Goal: Task Accomplishment & Management: Manage account settings

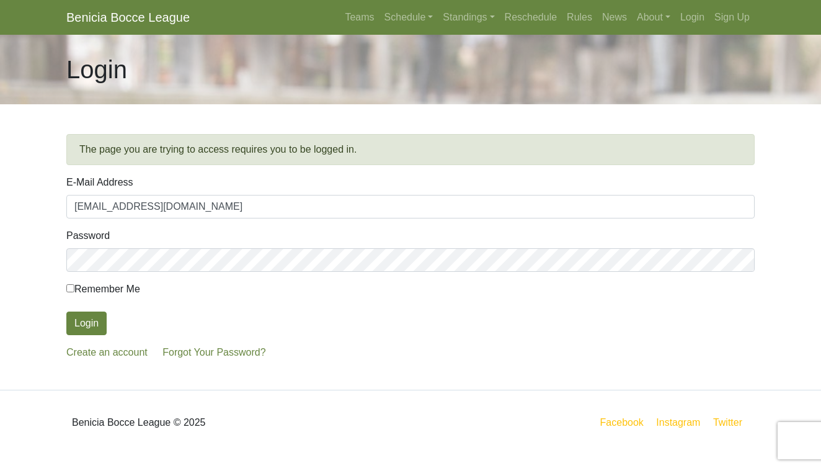
type input "pbferncanyon@gmail.com"
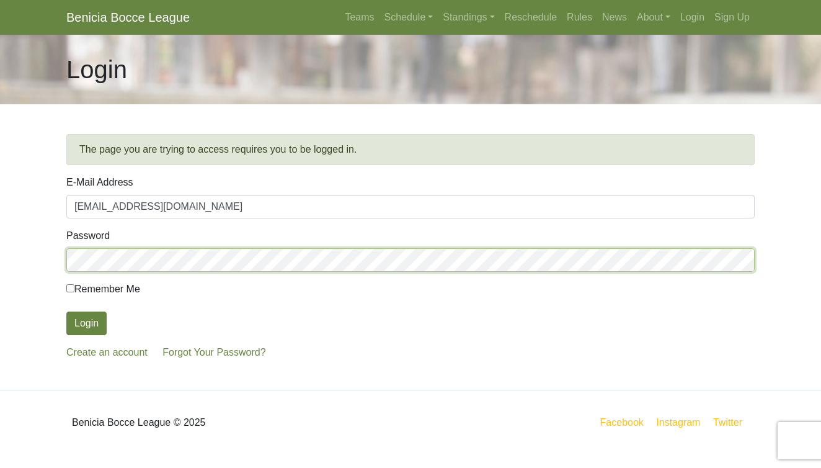
click at [86, 323] on button "Login" at bounding box center [86, 323] width 40 height 24
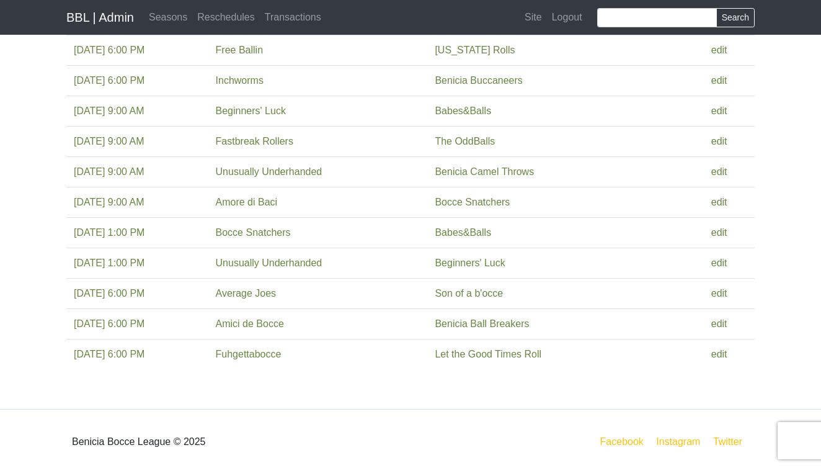
scroll to position [607, 0]
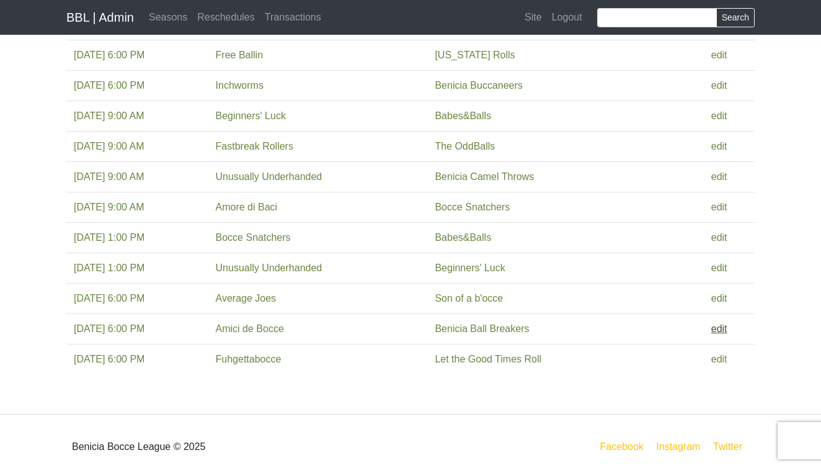
click at [711, 329] on link "edit" at bounding box center [719, 328] width 16 height 11
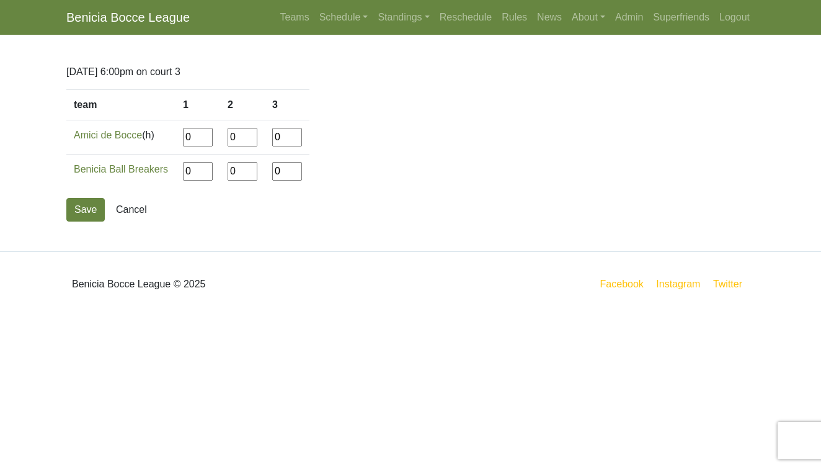
drag, startPoint x: 193, startPoint y: 138, endPoint x: 163, endPoint y: 138, distance: 30.4
click at [163, 138] on tr "Amici de Bocce (h) 0 0 0" at bounding box center [187, 137] width 243 height 34
type input"] "12"
type input"] "8"
type input"] "13"
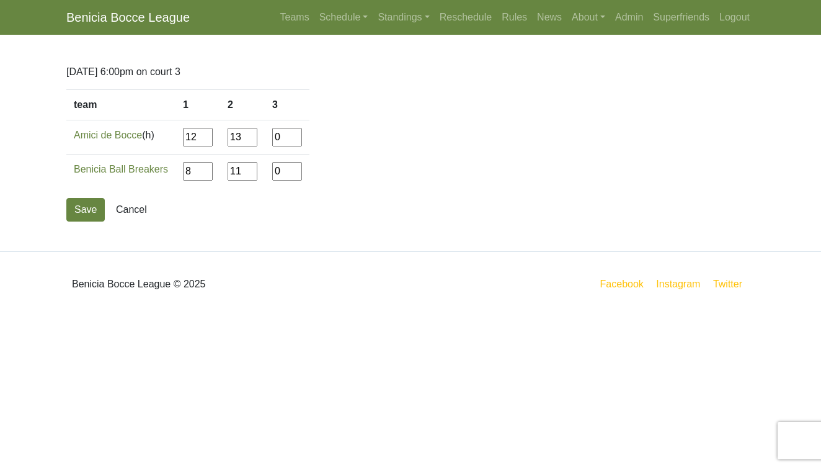
type input"] "11"
type input"] "3"
type input"] "12"
click at [76, 204] on button "Save" at bounding box center [85, 210] width 38 height 24
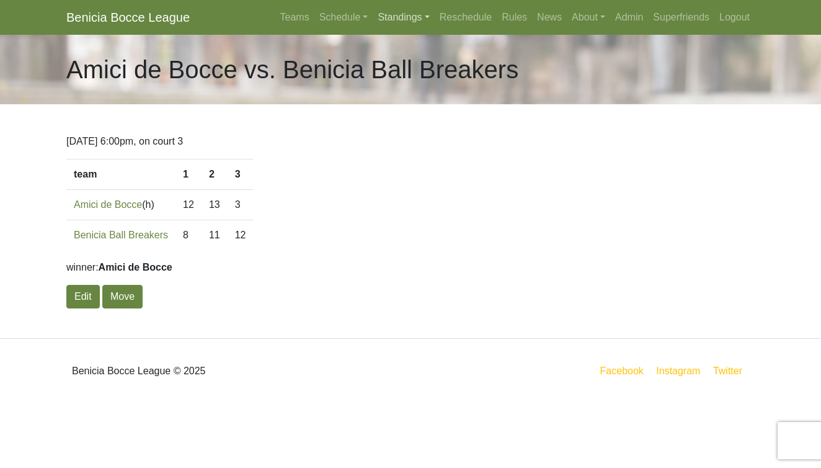
click at [391, 15] on link "Standings" at bounding box center [403, 17] width 61 height 25
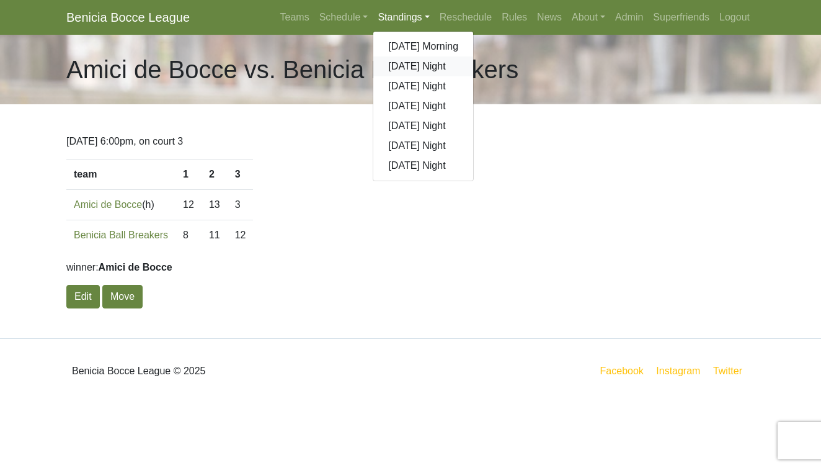
click at [396, 67] on link "Sunday Night" at bounding box center [423, 66] width 100 height 20
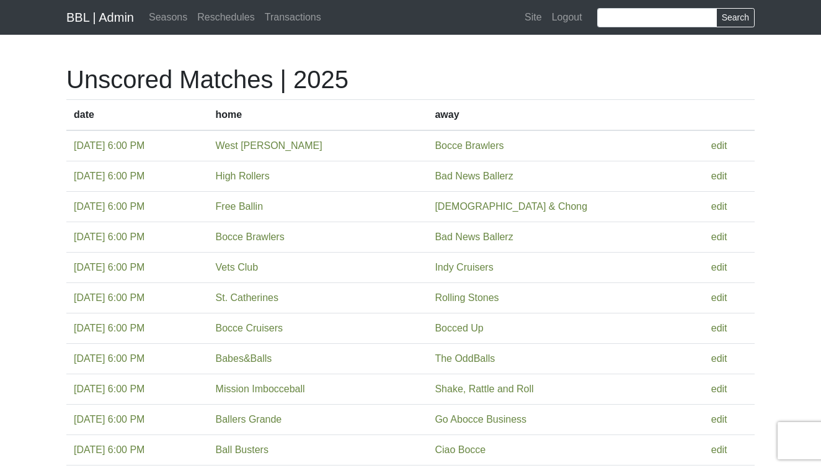
scroll to position [607, 0]
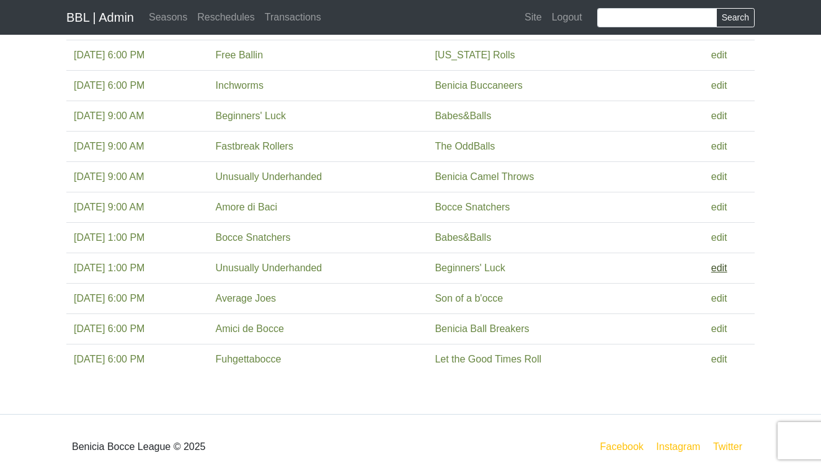
click at [719, 268] on link "edit" at bounding box center [719, 267] width 16 height 11
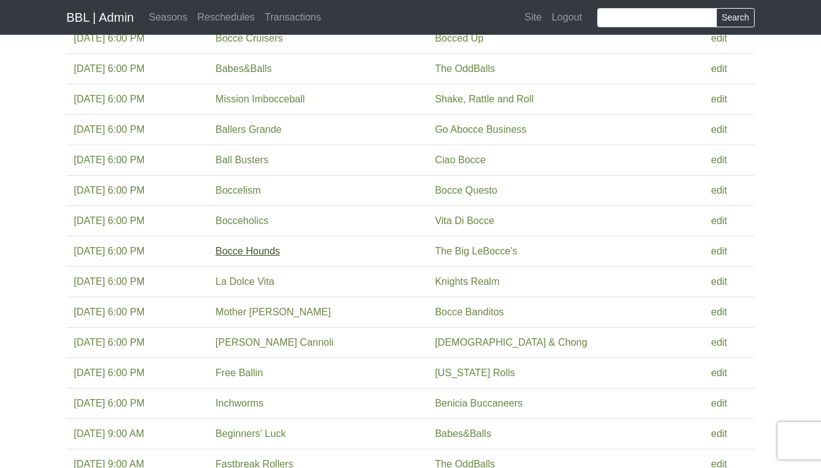
scroll to position [293, 0]
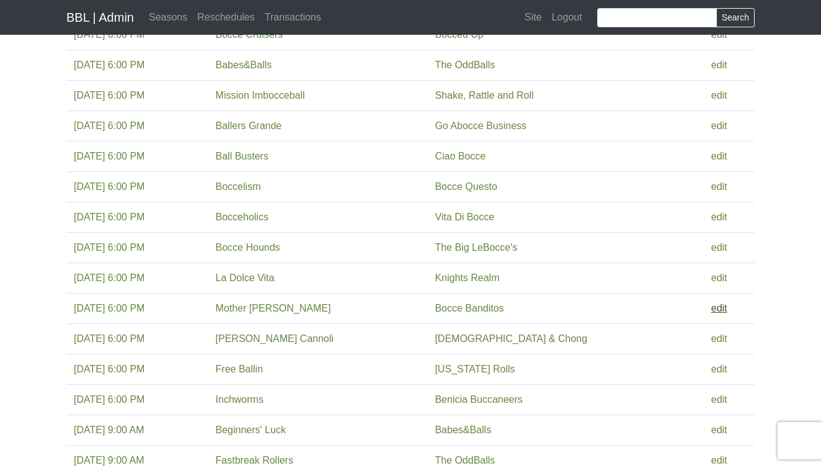
click at [716, 309] on link "edit" at bounding box center [719, 308] width 16 height 11
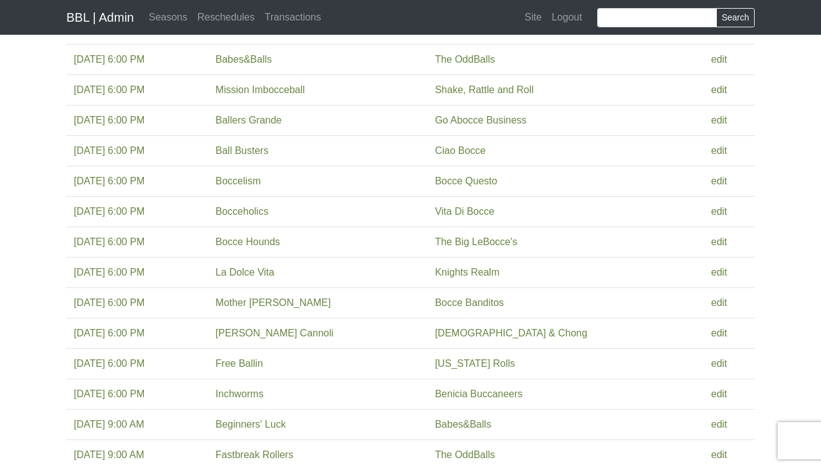
scroll to position [303, 0]
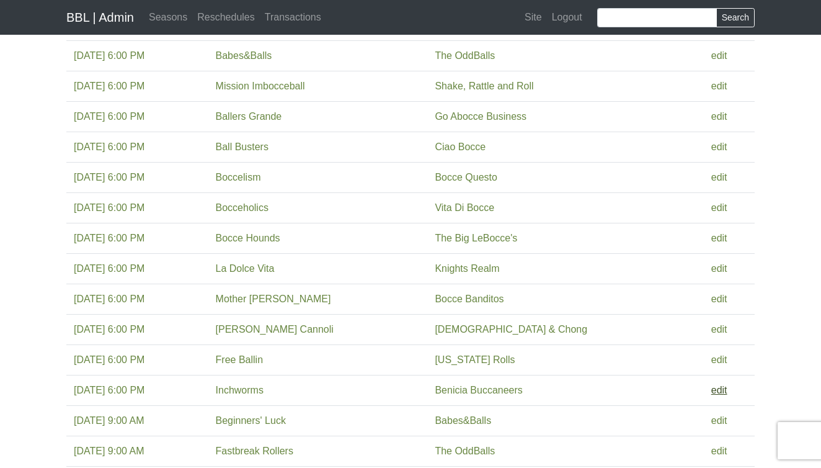
click at [717, 388] on link "edit" at bounding box center [719, 389] width 16 height 11
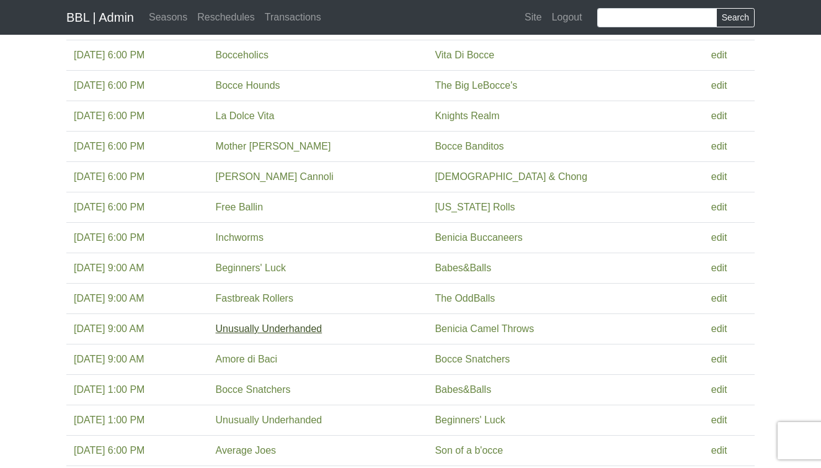
scroll to position [458, 0]
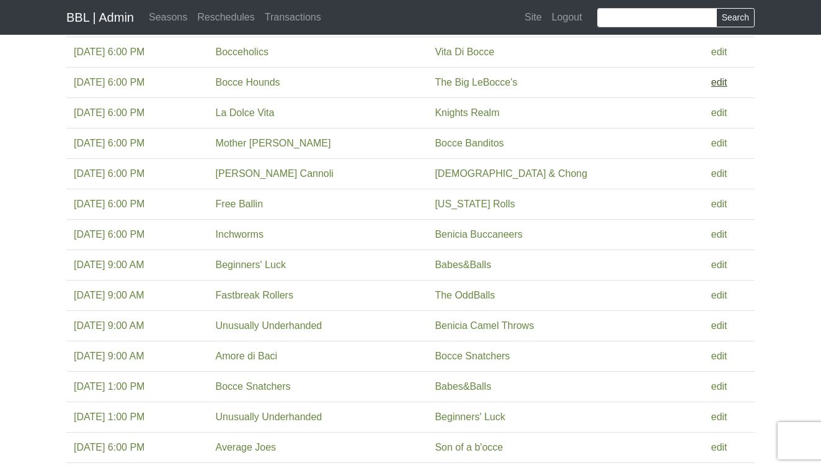
click at [716, 82] on link "edit" at bounding box center [719, 82] width 16 height 11
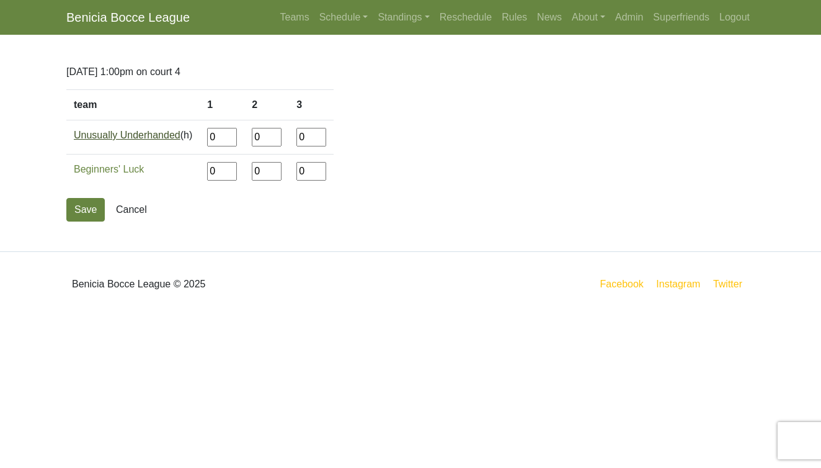
drag, startPoint x: 225, startPoint y: 138, endPoint x: 184, endPoint y: 138, distance: 41.5
click at [184, 138] on tr "Unusually Underhanded (h) 0 0 0" at bounding box center [199, 137] width 267 height 34
type input"] "12"
type input"] "6"
type input"] "12"
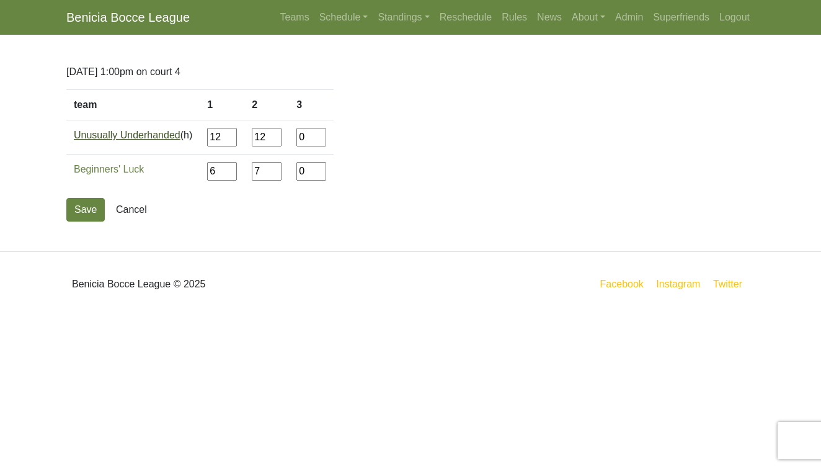
type input"] "7"
type input"] "11"
type input"] "14"
click at [83, 211] on button "Save" at bounding box center [85, 210] width 38 height 24
drag, startPoint x: 184, startPoint y: 135, endPoint x: 155, endPoint y: 135, distance: 28.5
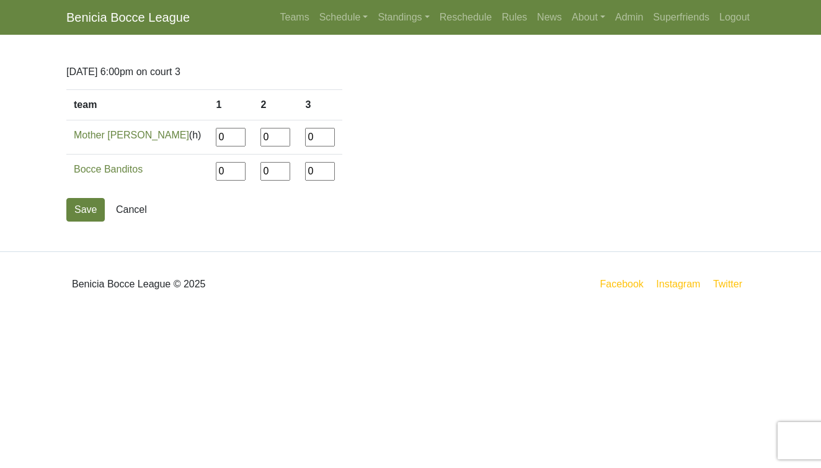
click at [155, 135] on tr "Mother [PERSON_NAME] (h) 0 0 0" at bounding box center [204, 137] width 276 height 34
type input"] "12"
type input"] "7"
type input"] "4"
type input"] "12"
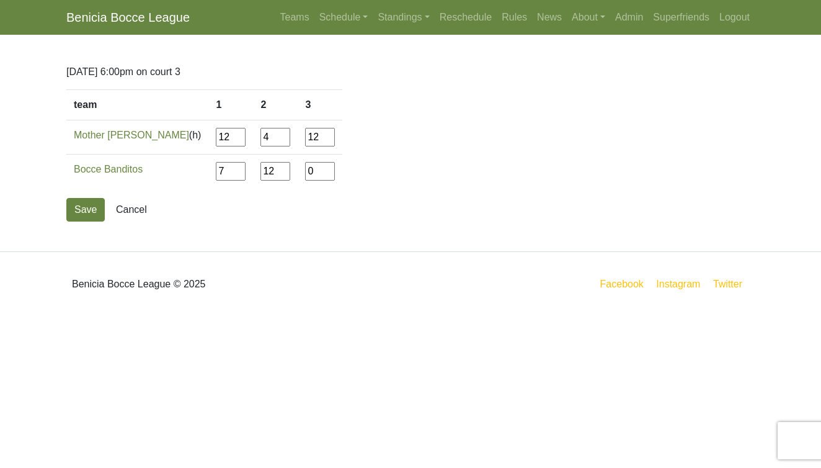
type input"] "12"
type input"] "6"
click at [81, 208] on button "Save" at bounding box center [85, 210] width 38 height 24
drag, startPoint x: 193, startPoint y: 140, endPoint x: 174, endPoint y: 140, distance: 19.2
click at [174, 140] on td "0" at bounding box center [191, 137] width 45 height 34
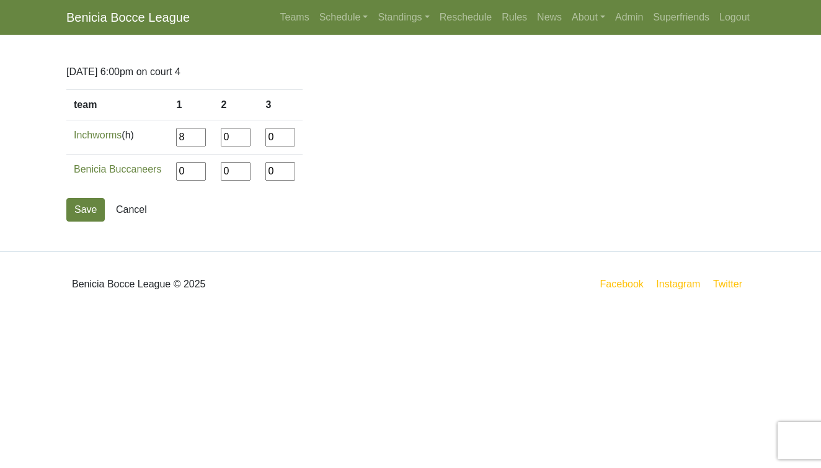
type input"] "8"
type input"] "13"
type input"] "10"
type input"] "14"
type input"] "4"
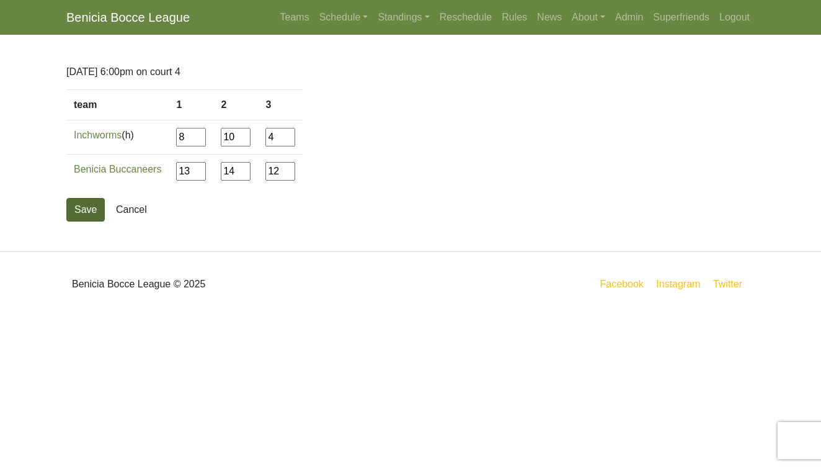
type input"] "12"
click at [93, 215] on button "Save" at bounding box center [85, 210] width 38 height 24
drag, startPoint x: 184, startPoint y: 141, endPoint x: 149, endPoint y: 140, distance: 35.4
click at [149, 140] on tr "Bocce Hounds (h) 0 0 0" at bounding box center [181, 137] width 231 height 34
type input"] "12"
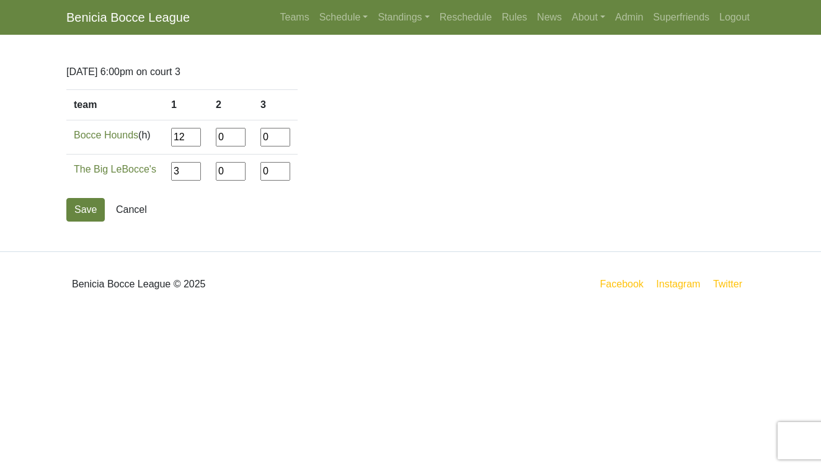
type input"] "3"
type input"] "12"
type input"] "6"
type input"] "12"
type input"] "2"
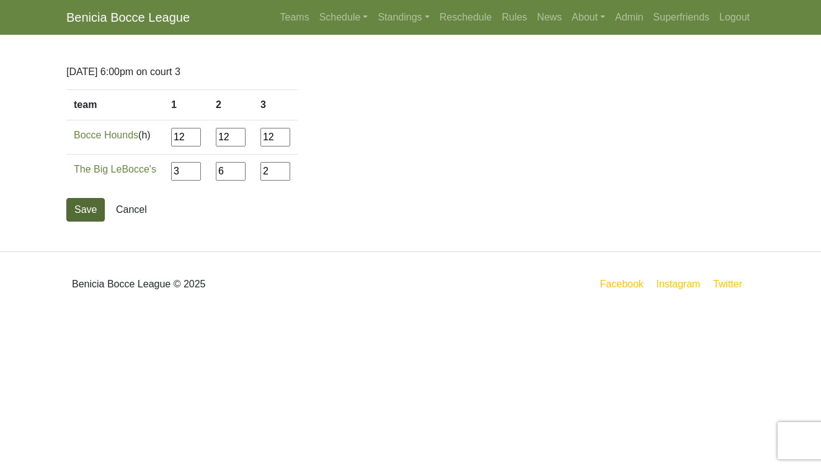
click at [81, 209] on button "Save" at bounding box center [85, 210] width 38 height 24
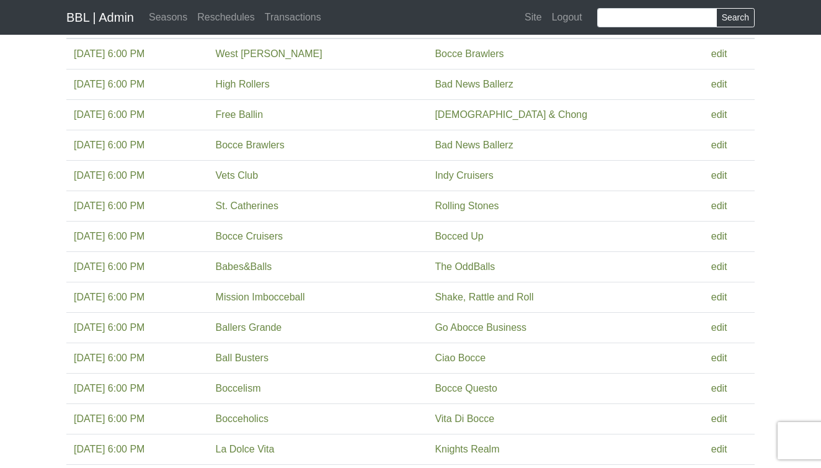
scroll to position [93, 0]
click at [719, 291] on link "edit" at bounding box center [719, 295] width 16 height 11
click at [716, 356] on link "edit" at bounding box center [719, 356] width 16 height 11
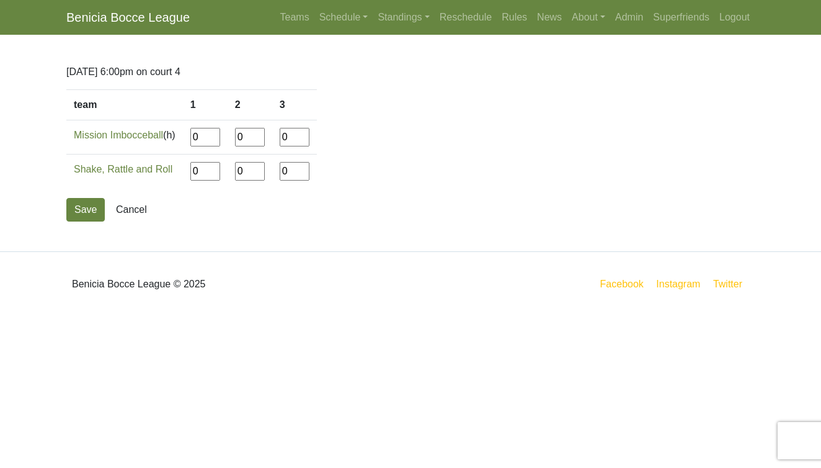
drag, startPoint x: 208, startPoint y: 138, endPoint x: 179, endPoint y: 134, distance: 30.1
click at [179, 134] on tr "Mission Imbocceball (h) 0 0 0" at bounding box center [191, 137] width 251 height 34
type input"] "10"
type input"] "12"
type input"] "11"
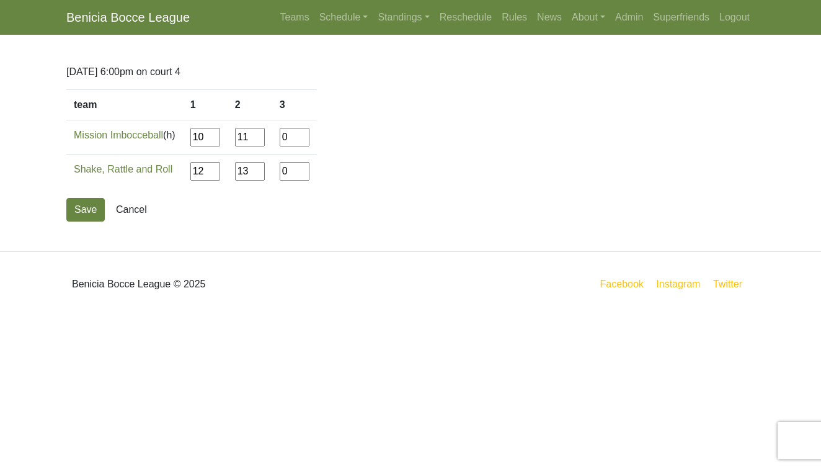
type input"] "13"
type input"] "11"
click at [92, 208] on button "Save" at bounding box center [85, 210] width 38 height 24
drag, startPoint x: 172, startPoint y: 139, endPoint x: 135, endPoint y: 139, distance: 37.8
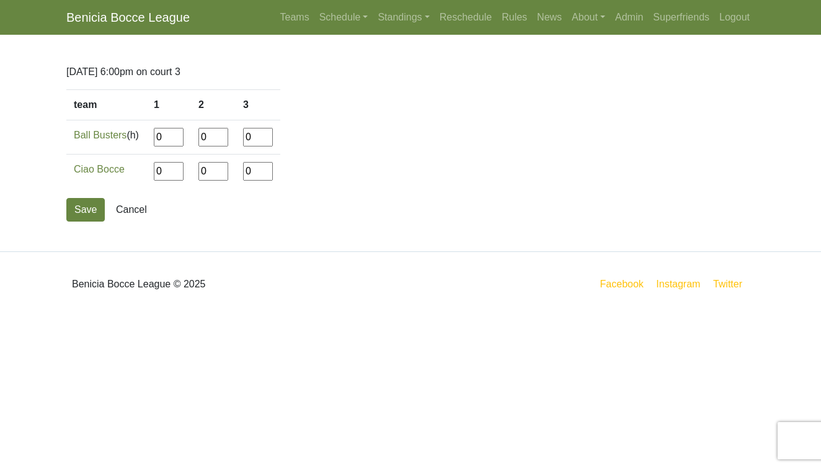
click at [135, 139] on tr "Ball Busters (h) 0 0 0" at bounding box center [173, 137] width 214 height 34
type input"] "12"
type input"] "1"
type input"] "5"
type input"] "12"
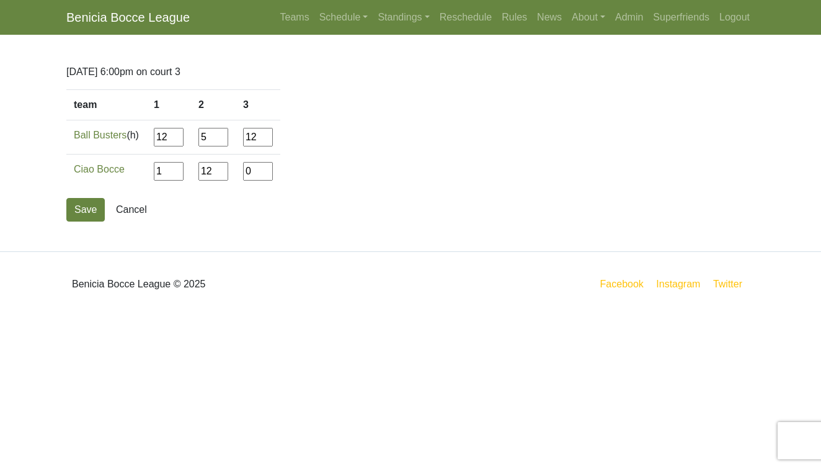
type input"] "12"
type input"] "1"
click at [84, 215] on button "Save" at bounding box center [85, 210] width 38 height 24
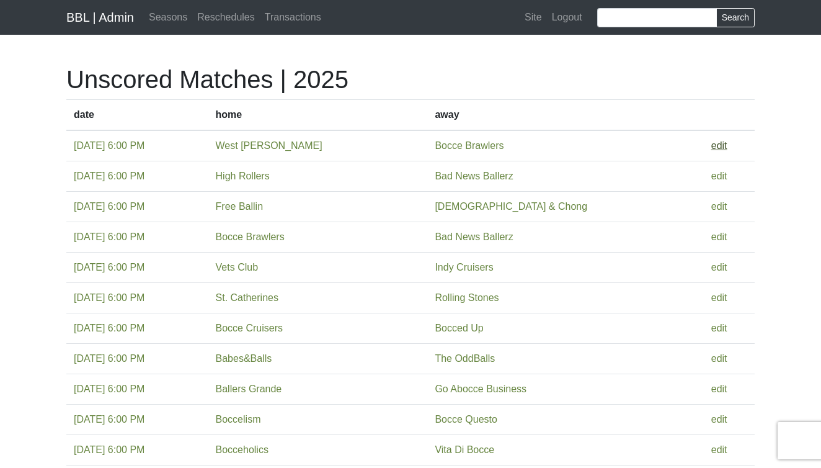
click at [714, 146] on link "edit" at bounding box center [719, 145] width 16 height 11
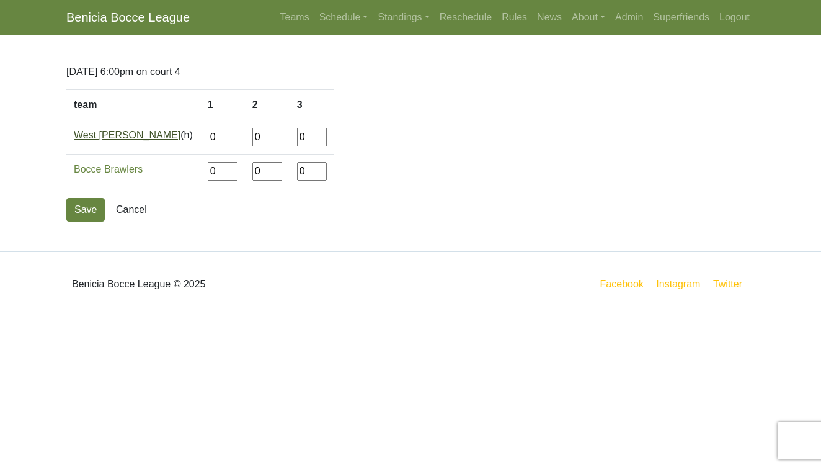
drag, startPoint x: 172, startPoint y: 140, endPoint x: 123, endPoint y: 140, distance: 49.0
click at [123, 140] on tr "West Enders (h) 0 0 0" at bounding box center [200, 137] width 268 height 34
type input"] "12"
type input"] "10"
type input"] "12"
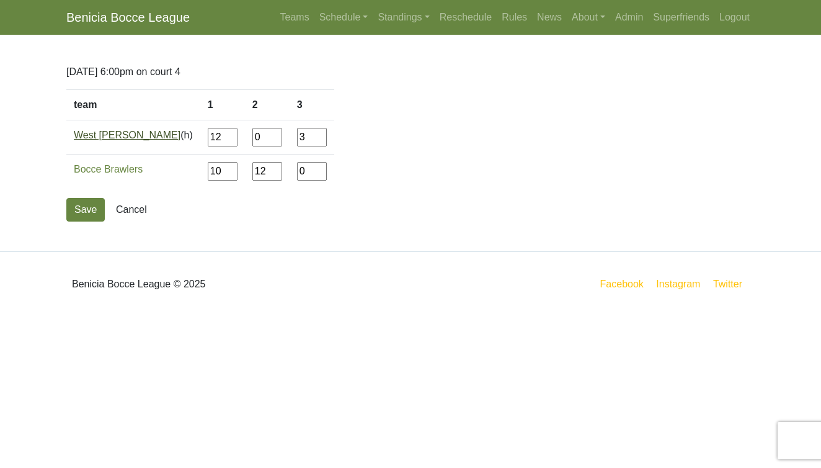
type input"] "3"
type input"] "12"
click at [89, 211] on button "Save" at bounding box center [85, 210] width 38 height 24
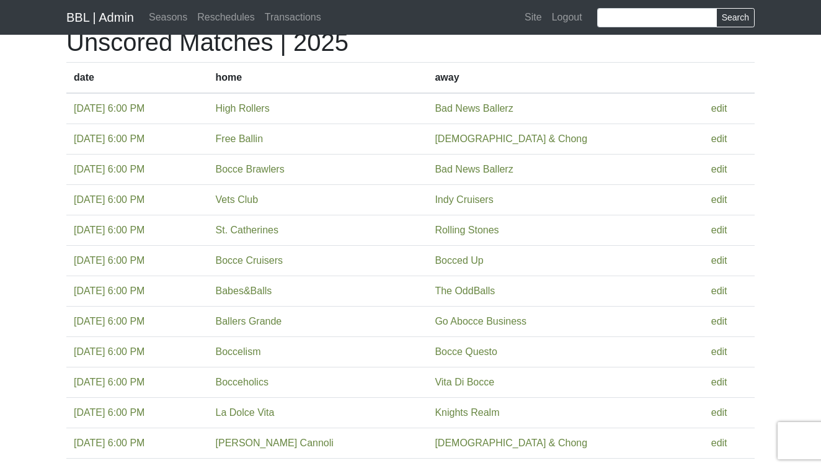
scroll to position [42, 0]
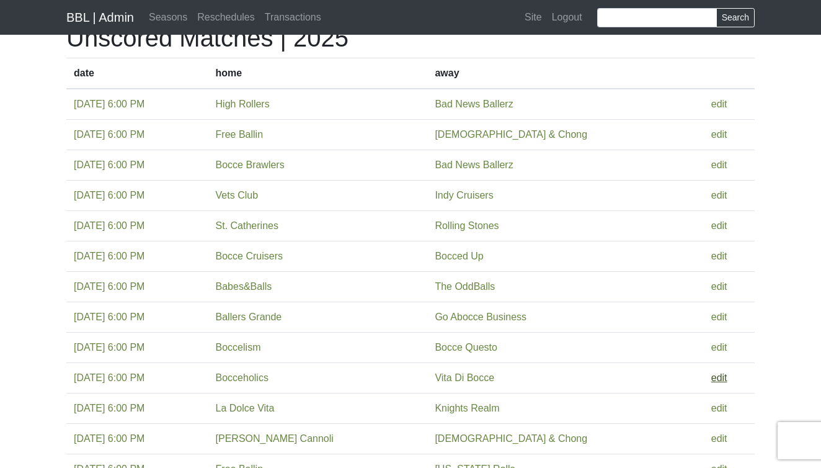
click at [716, 375] on link "edit" at bounding box center [719, 377] width 16 height 11
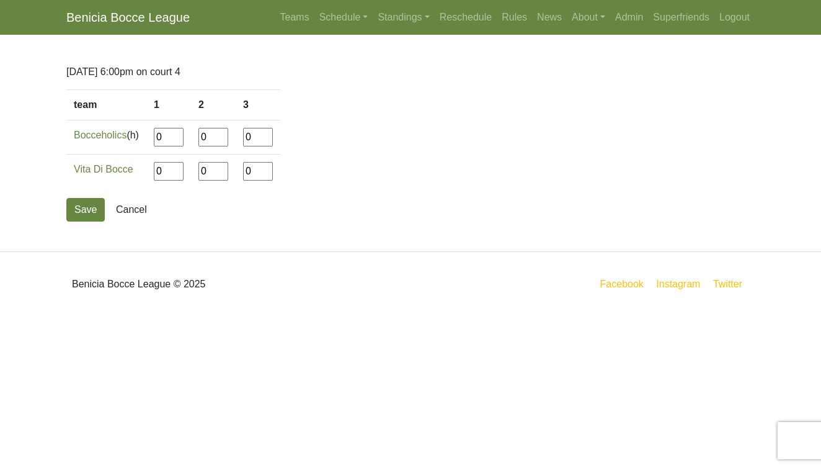
drag, startPoint x: 173, startPoint y: 136, endPoint x: 144, endPoint y: 136, distance: 28.5
click at [144, 136] on tr "Bocceholics (h) 0 0 0" at bounding box center [173, 137] width 214 height 34
type input"] "12"
type input"] "5"
type input"] "12"
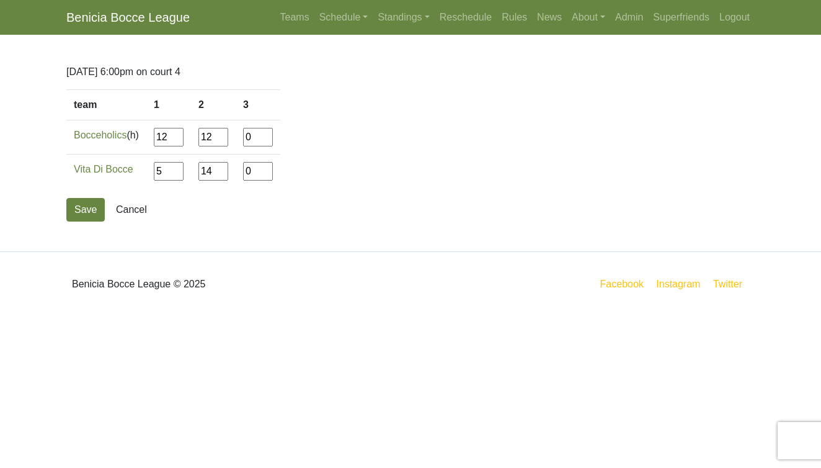
type input"] "14"
type input"] "3"
type input"] "12"
click at [86, 216] on button "Save" at bounding box center [85, 210] width 38 height 24
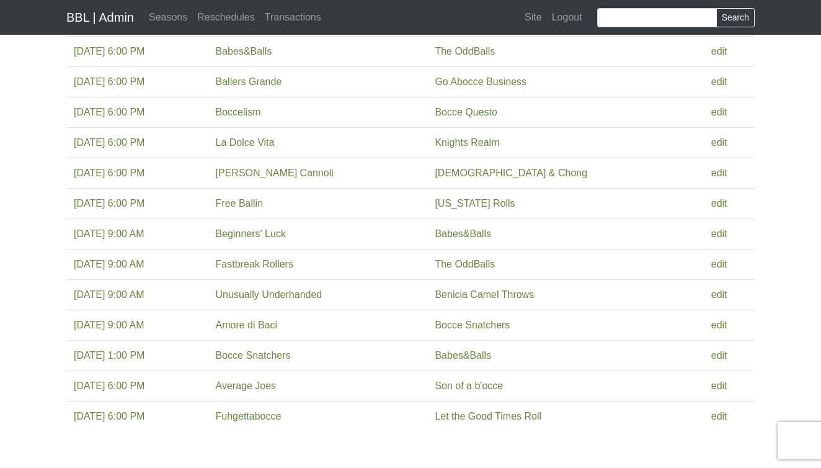
scroll to position [278, 0]
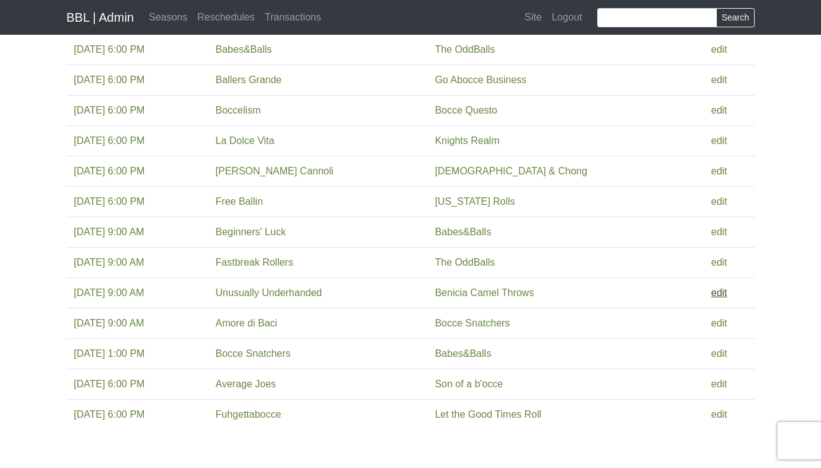
click at [718, 291] on link "edit" at bounding box center [719, 292] width 16 height 11
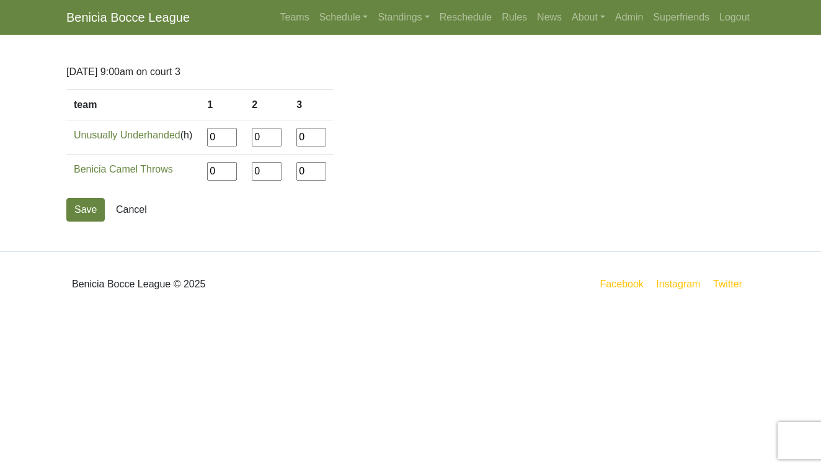
drag, startPoint x: 227, startPoint y: 136, endPoint x: 203, endPoint y: 135, distance: 23.6
click at [203, 135] on tr "Unusually Underhanded (h) 0 0 0" at bounding box center [199, 137] width 267 height 34
type input"] "12"
type input"] "2"
type input"] "5"
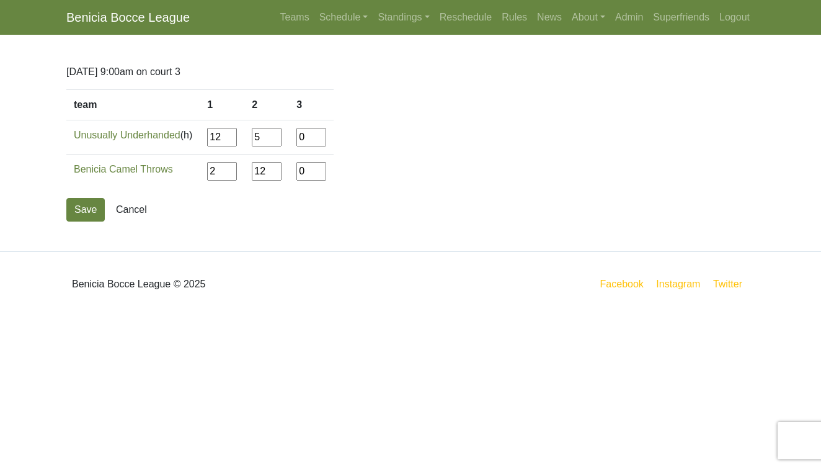
type input"] "12"
type input"] "9"
type input"] "12"
click at [87, 211] on button "Save" at bounding box center [85, 210] width 38 height 24
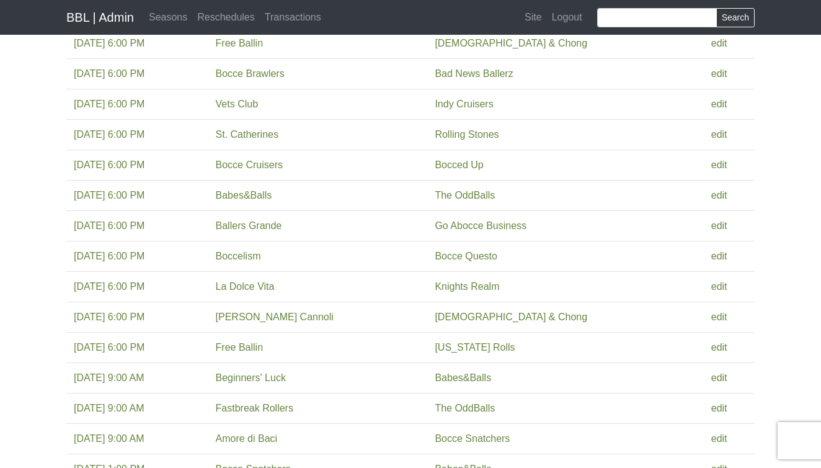
scroll to position [127, 0]
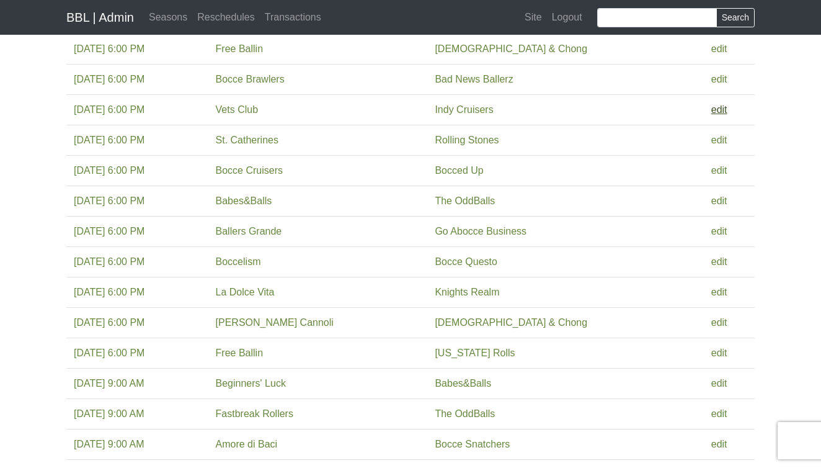
click at [716, 109] on link "edit" at bounding box center [719, 109] width 16 height 11
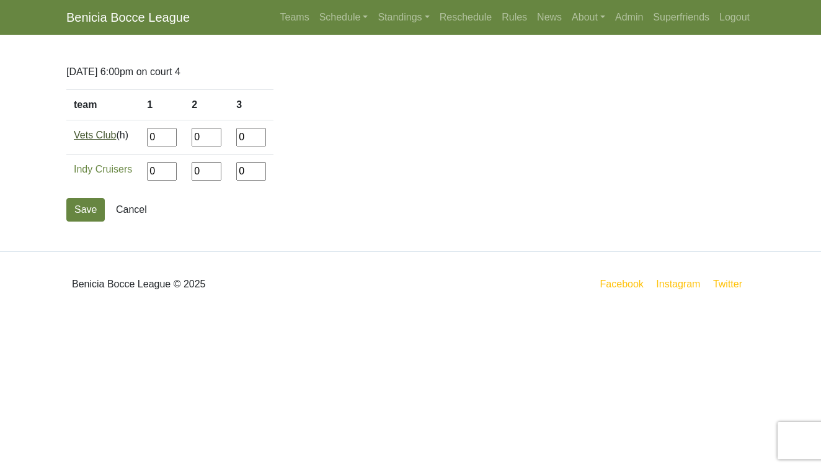
drag, startPoint x: 162, startPoint y: 136, endPoint x: 117, endPoint y: 136, distance: 45.3
click at [117, 136] on tr "Vets Club (h) 0 0 0" at bounding box center [169, 137] width 207 height 34
type input"] "3"
type input"] "12"
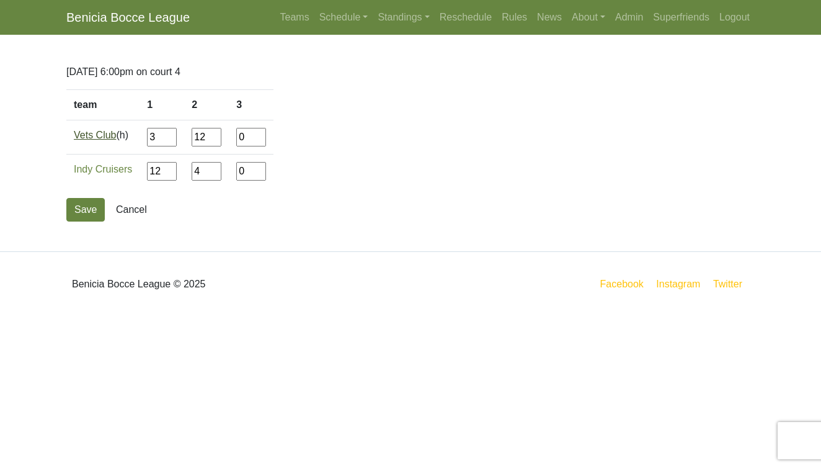
type input"] "4"
type input"] "13"
type input"] "11"
click at [83, 208] on button "Save" at bounding box center [85, 210] width 38 height 24
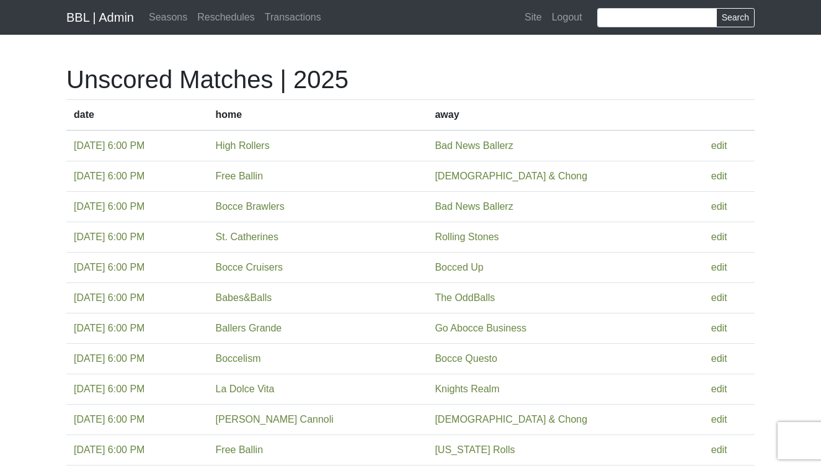
scroll to position [127, 0]
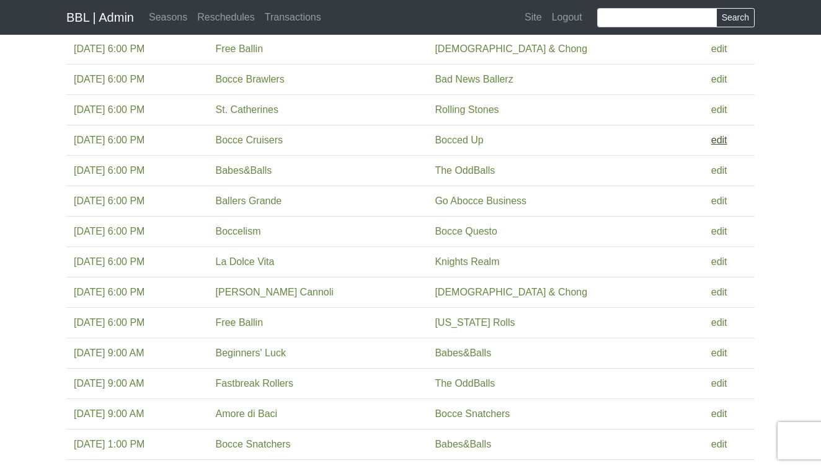
click at [713, 135] on link "edit" at bounding box center [719, 140] width 16 height 11
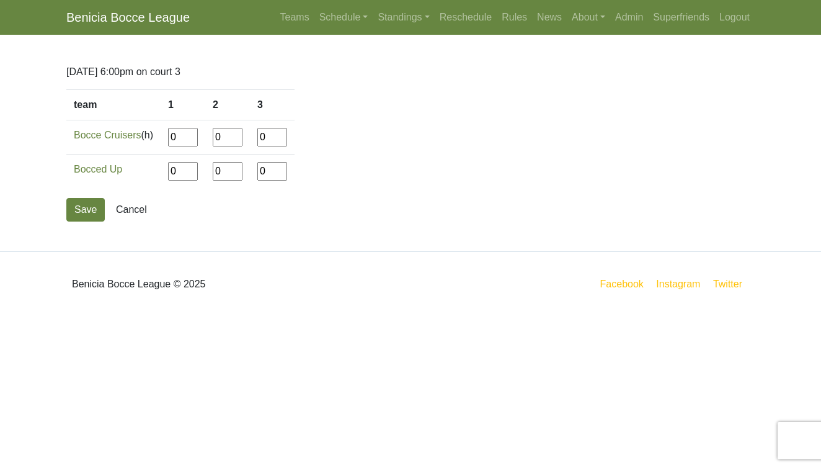
drag, startPoint x: 188, startPoint y: 136, endPoint x: 148, endPoint y: 136, distance: 39.7
click at [148, 136] on tr "Bocce Cruisers (h) 0 0 0" at bounding box center [180, 137] width 228 height 34
type input"] "12"
type input"] "2"
type input"] "12"
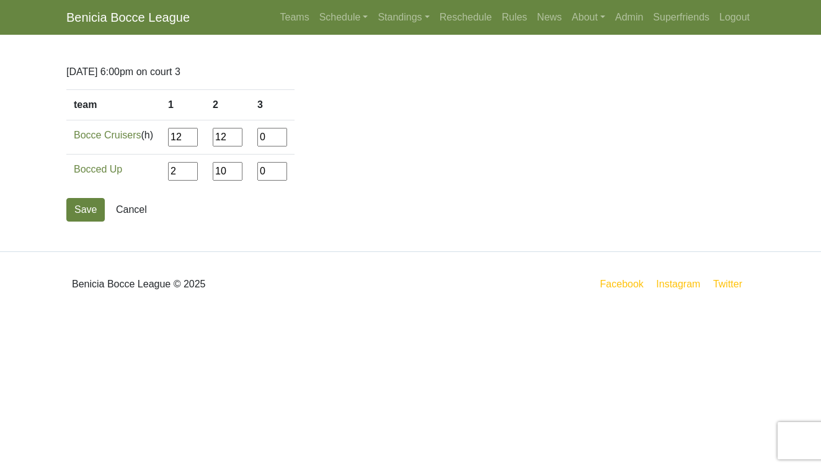
type input"] "10"
type input"] "12"
type input"] "2"
click at [81, 210] on button "Save" at bounding box center [85, 210] width 38 height 24
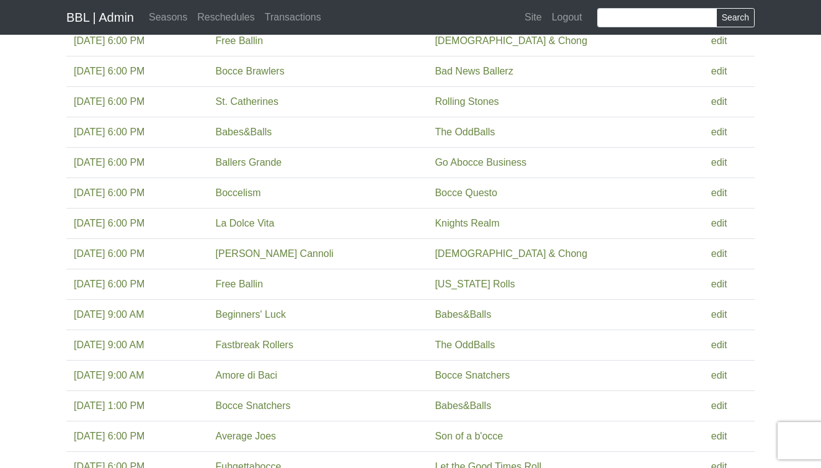
scroll to position [146, 0]
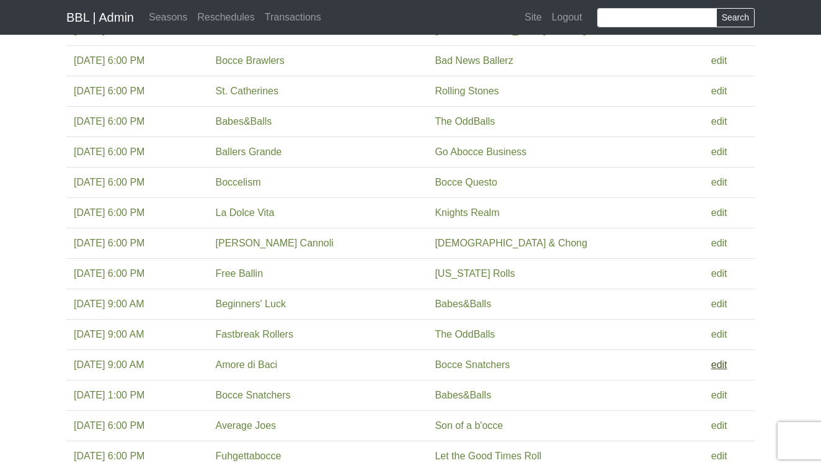
click at [715, 362] on link "edit" at bounding box center [719, 364] width 16 height 11
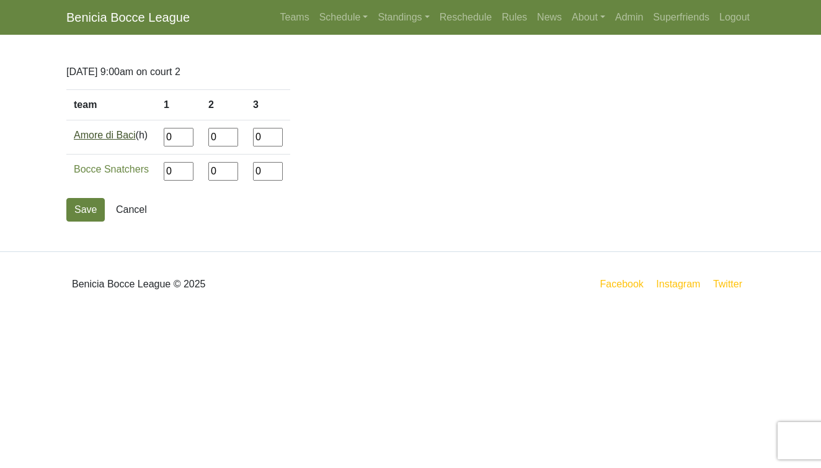
drag, startPoint x: 182, startPoint y: 138, endPoint x: 124, endPoint y: 137, distance: 58.3
click at [124, 137] on tr "Amore di Baci (h) 0 0 0" at bounding box center [178, 137] width 224 height 34
type input"] "12"
type input"] "3"
type input"] "13"
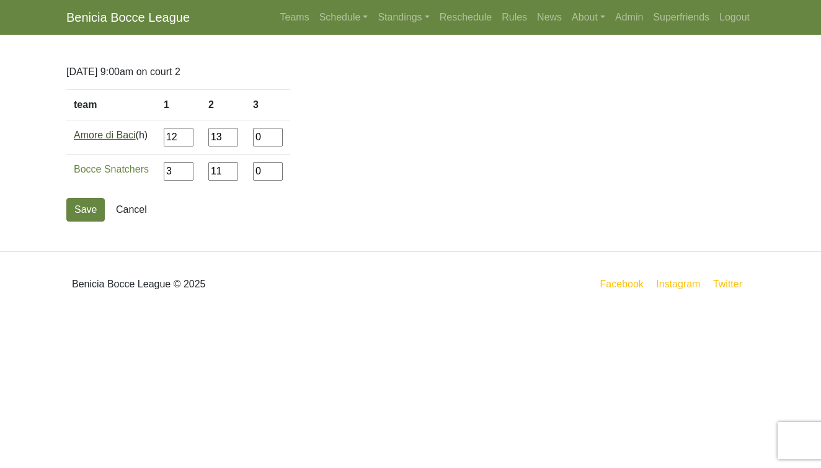
type input"] "11"
type input"] "12"
type input"] "3"
click at [91, 210] on button "Save" at bounding box center [85, 210] width 38 height 24
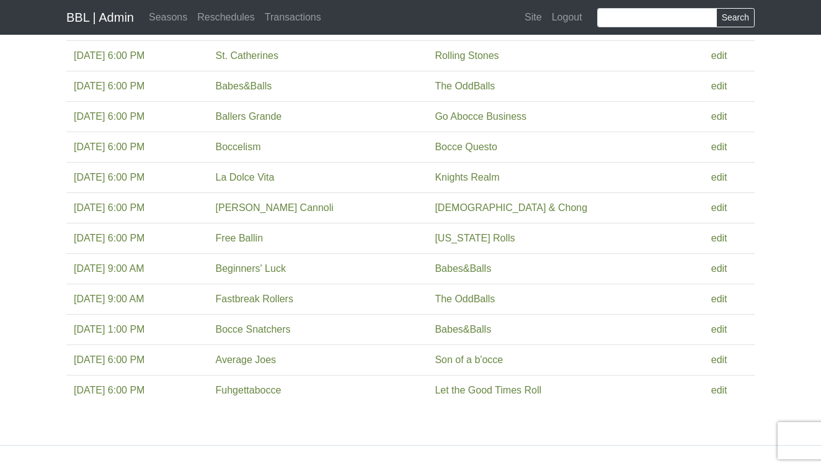
scroll to position [182, 0]
click at [711, 264] on link "edit" at bounding box center [719, 267] width 16 height 11
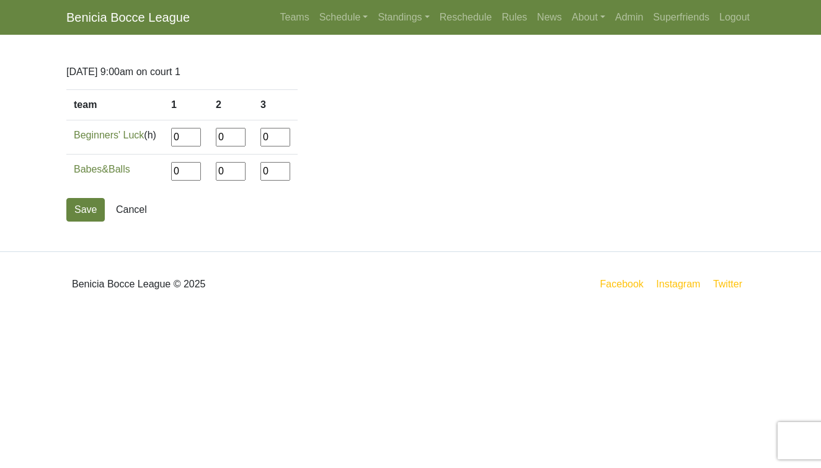
drag, startPoint x: 190, startPoint y: 174, endPoint x: 172, endPoint y: 174, distance: 17.4
click at [172, 174] on td "0" at bounding box center [186, 171] width 45 height 34
drag, startPoint x: 191, startPoint y: 140, endPoint x: 178, endPoint y: 140, distance: 13.0
click at [178, 140] on input"] "0" at bounding box center [186, 137] width 30 height 19
type input"] "12"
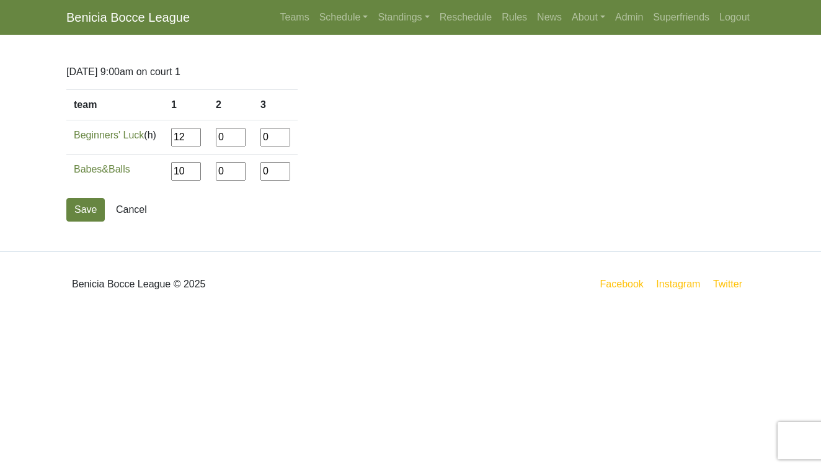
type input"] "10"
type input"] "12"
type input"] "10"
type input"] "12"
type input"] "5"
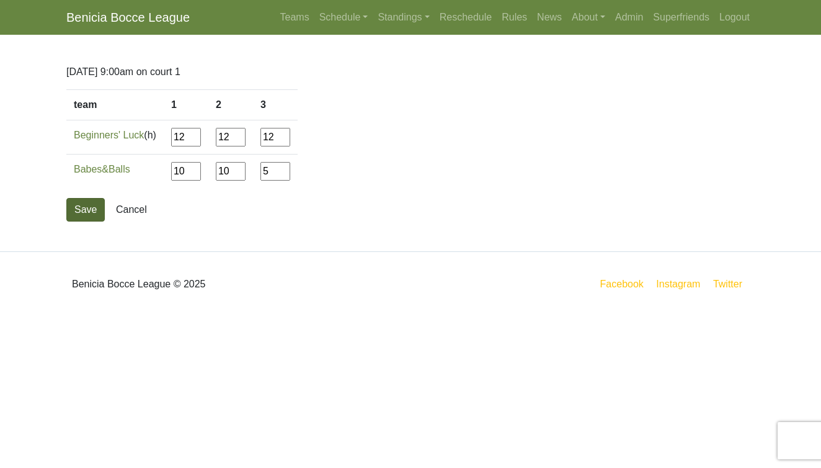
click at [82, 211] on button "Save" at bounding box center [85, 210] width 38 height 24
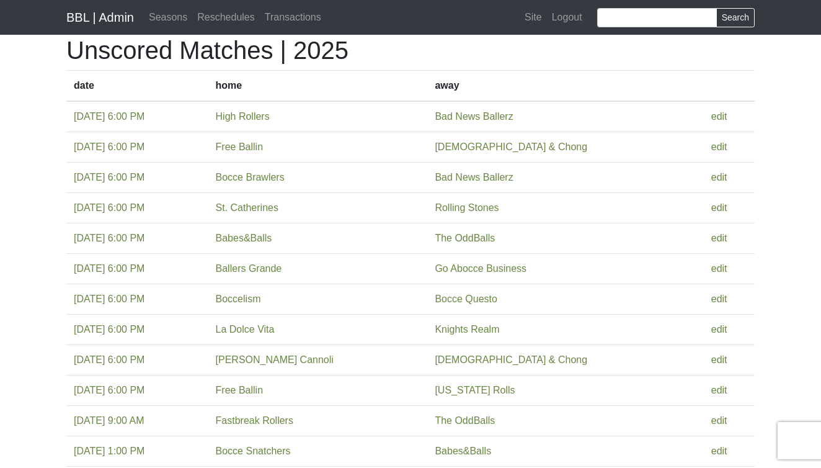
scroll to position [31, 0]
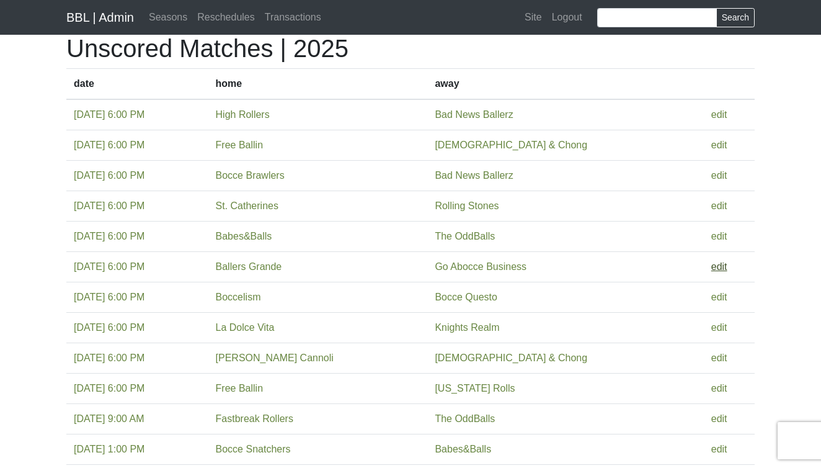
click at [713, 268] on link "edit" at bounding box center [719, 266] width 16 height 11
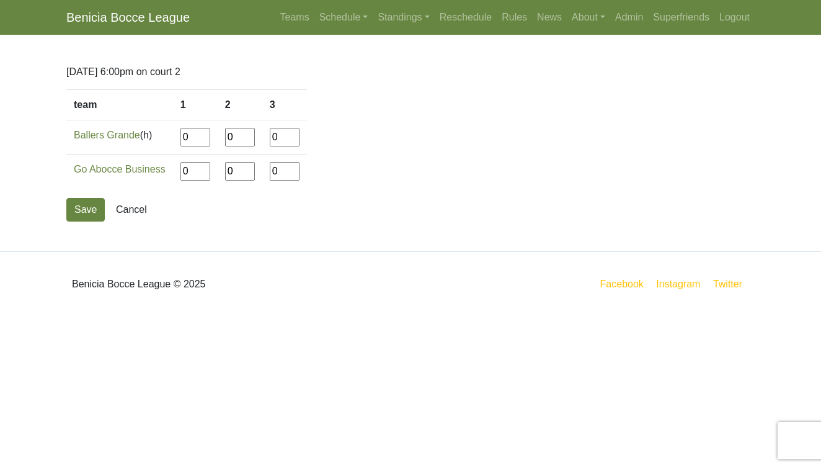
drag, startPoint x: 198, startPoint y: 138, endPoint x: 162, endPoint y: 138, distance: 36.0
click at [162, 138] on tr "Ballers Grande (h) 0 0 0" at bounding box center [186, 137] width 241 height 34
type input"] "12"
type input"] "4"
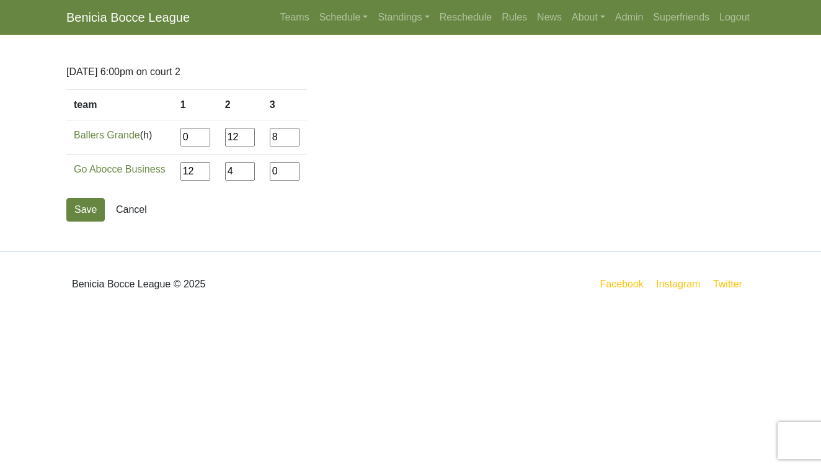
type input"] "8"
type input"] "12"
click at [90, 208] on button "Save" at bounding box center [85, 210] width 38 height 24
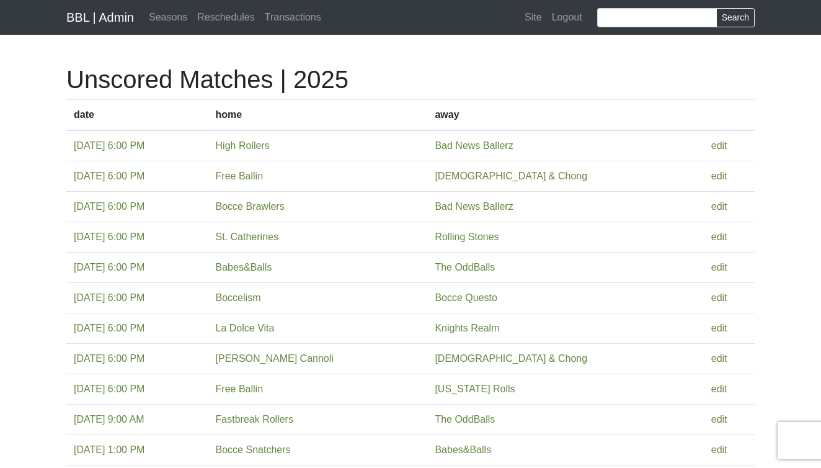
scroll to position [31, 0]
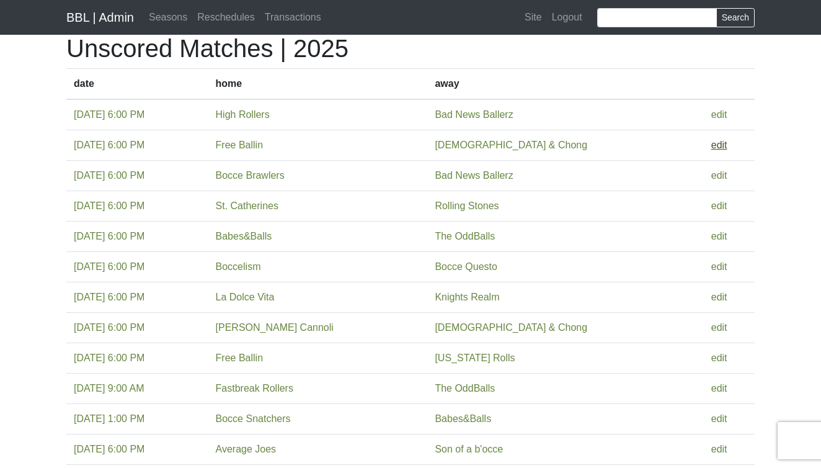
click at [711, 144] on link "edit" at bounding box center [719, 145] width 16 height 11
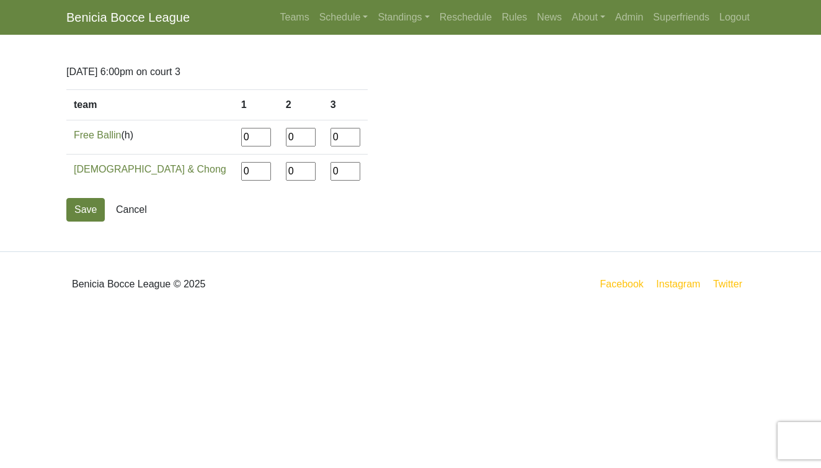
drag, startPoint x: 193, startPoint y: 142, endPoint x: 178, endPoint y: 142, distance: 15.5
click at [241, 142] on input"] "0" at bounding box center [256, 137] width 30 height 19
type input"] "1"
type input"] "12"
type input"] "7"
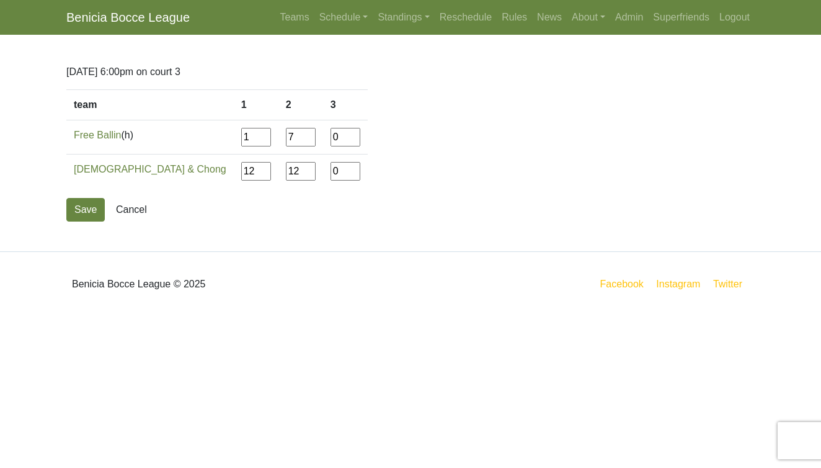
type input"] "12"
type input"] "2"
type input"] "12"
click at [93, 210] on button "Save" at bounding box center [85, 210] width 38 height 24
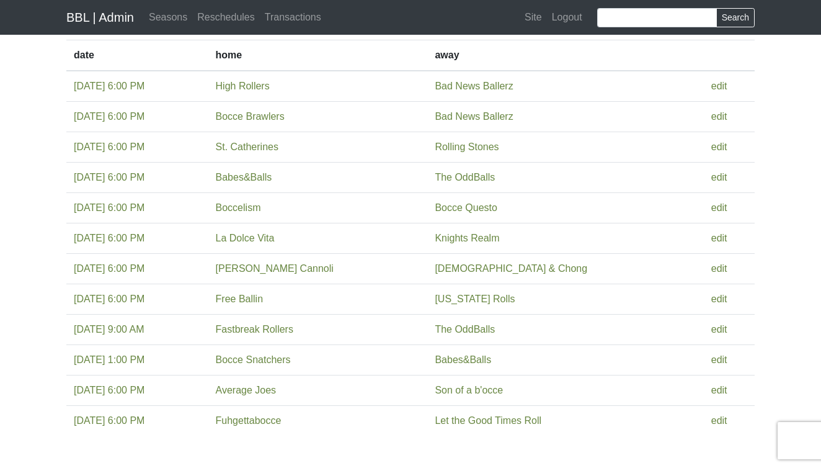
scroll to position [68, 0]
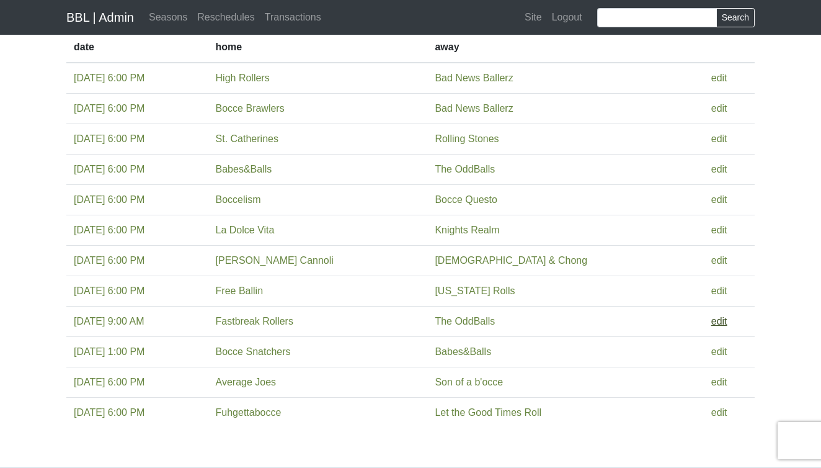
click at [711, 316] on link "edit" at bounding box center [719, 321] width 16 height 11
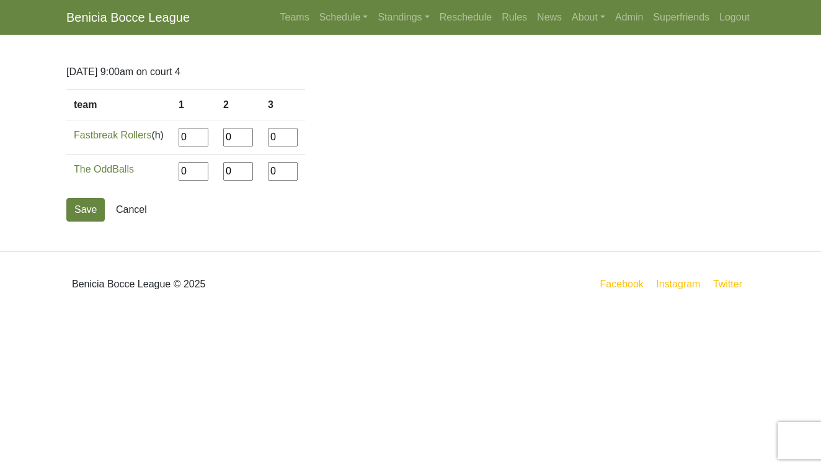
drag, startPoint x: 195, startPoint y: 139, endPoint x: 170, endPoint y: 139, distance: 24.8
click at [170, 139] on tr "Fastbreak Rollers (h) 0 0 0" at bounding box center [185, 137] width 239 height 34
type input"] "3"
type input"] "12"
type input"] "13"
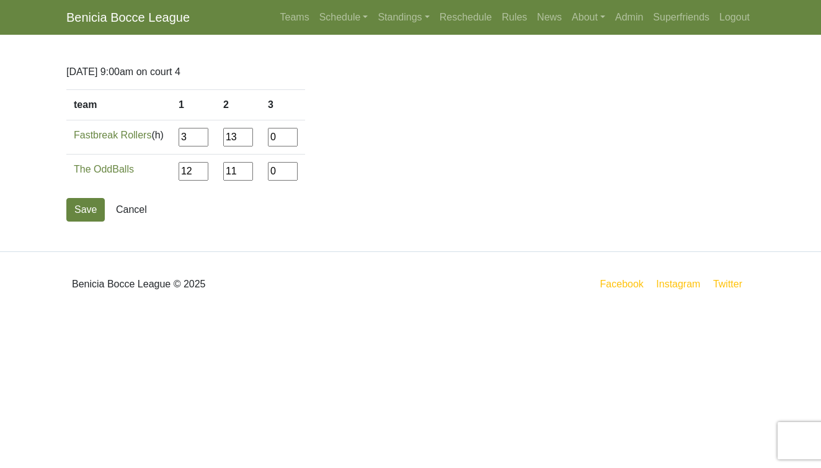
type input"] "11"
type input"] "9"
type input"] "12"
click at [96, 207] on button "Save" at bounding box center [85, 210] width 38 height 24
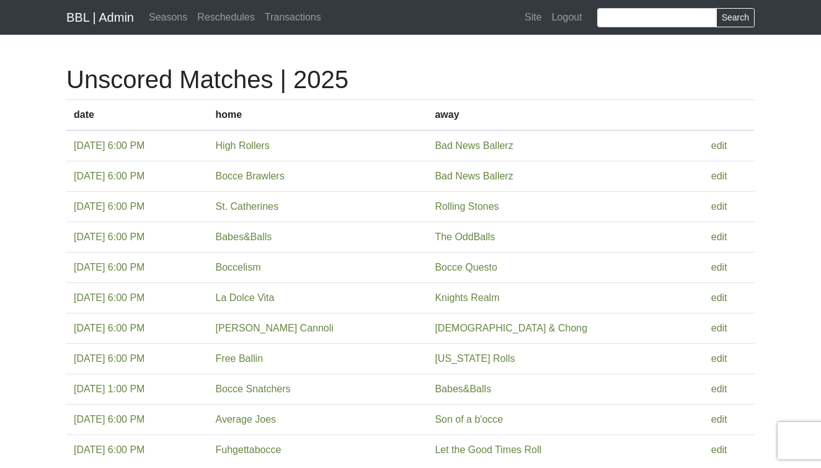
scroll to position [68, 0]
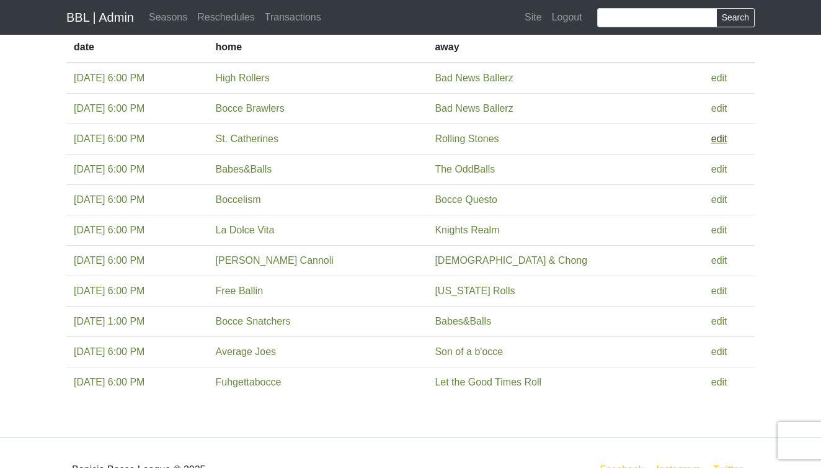
click at [715, 139] on link "edit" at bounding box center [719, 138] width 16 height 11
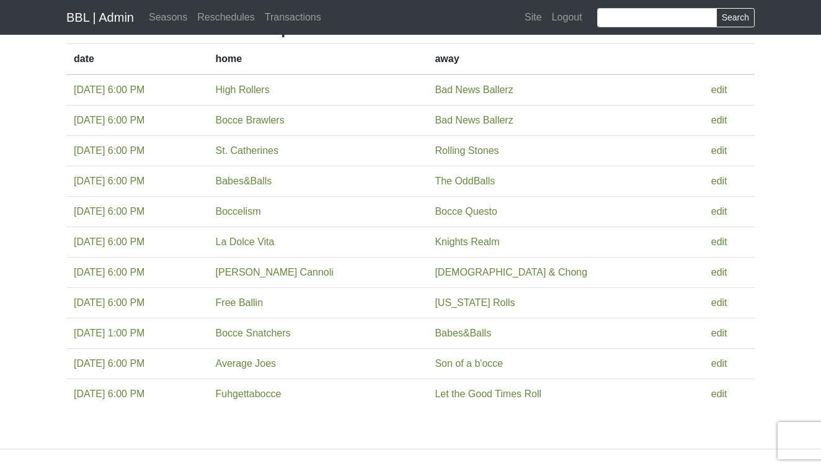
scroll to position [60, 0]
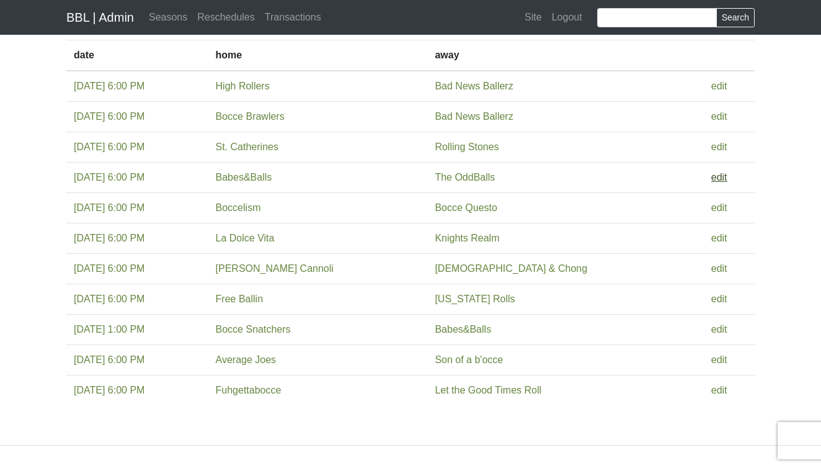
click at [717, 179] on link "edit" at bounding box center [719, 177] width 16 height 11
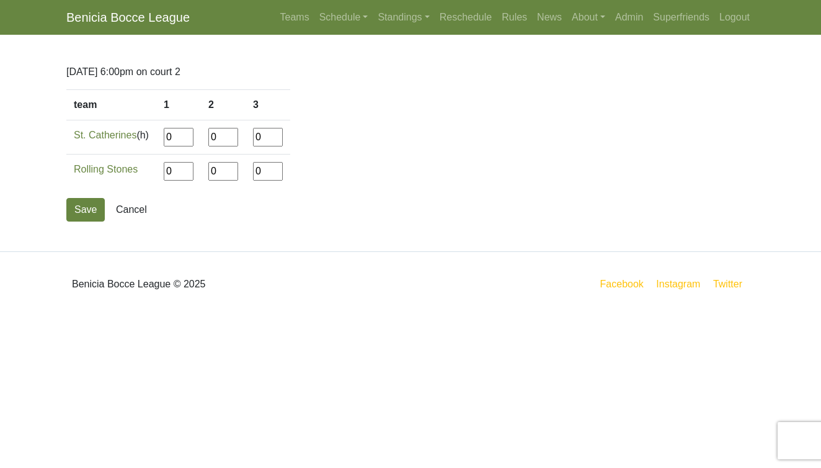
drag, startPoint x: 182, startPoint y: 139, endPoint x: 155, endPoint y: 139, distance: 27.3
click at [155, 139] on tr "St. Catherines (h) 0 0 0" at bounding box center [178, 137] width 224 height 34
type input"] "12"
type input"] "4"
type input"] "1"
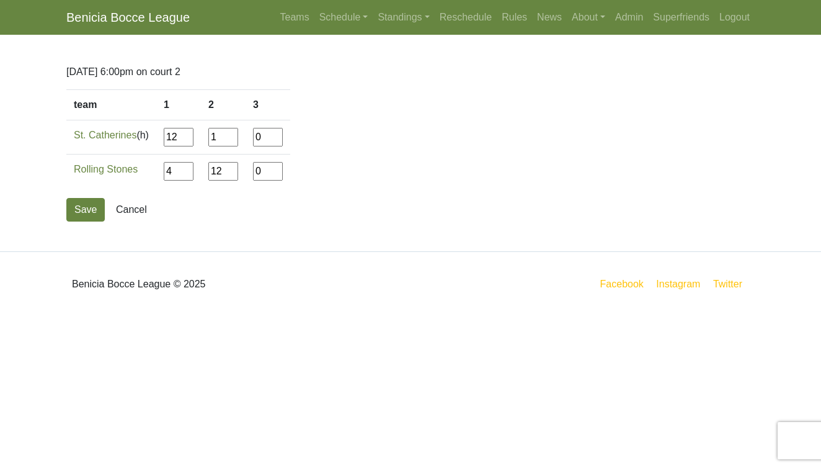
type input"] "12"
type input"] "6"
click at [79, 210] on button "Save" at bounding box center [85, 210] width 38 height 24
drag, startPoint x: 177, startPoint y: 136, endPoint x: 146, endPoint y: 136, distance: 30.4
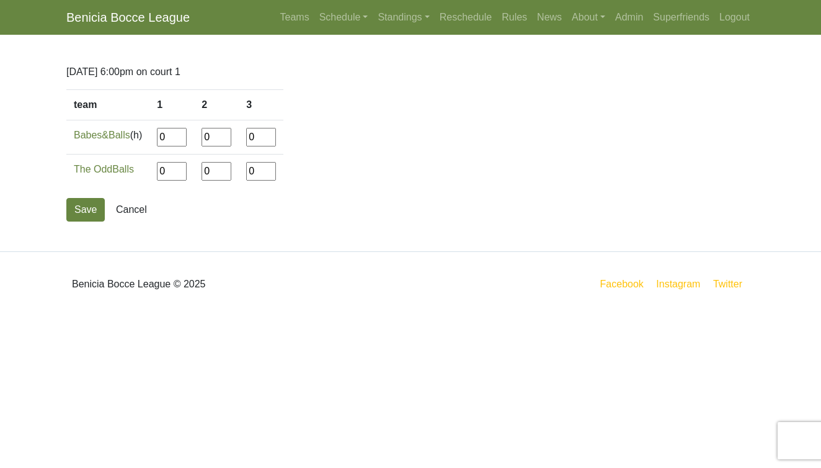
click at [146, 136] on tr "Babes&Balls (h) 0 0 0" at bounding box center [174, 137] width 217 height 34
type input"] "3"
type input"] "12"
type input"] "2"
type input"] "12"
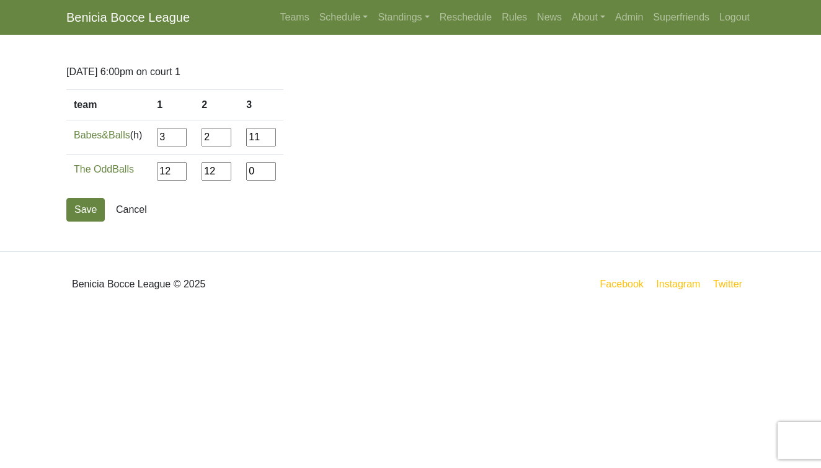
type input"] "11"
type input"] "13"
click at [82, 209] on button "Save" at bounding box center [85, 210] width 38 height 24
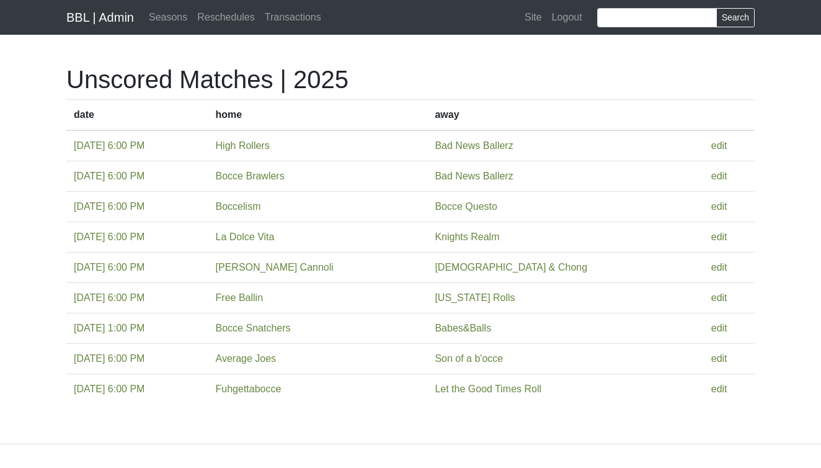
scroll to position [41, 0]
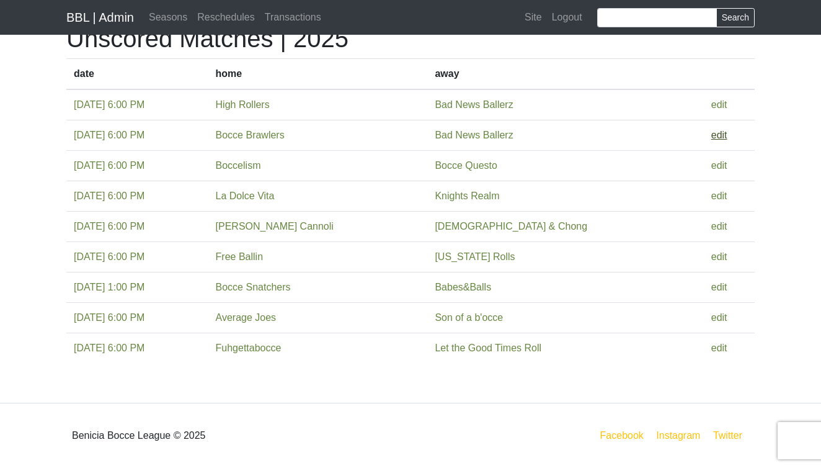
click at [714, 131] on link "edit" at bounding box center [719, 135] width 16 height 11
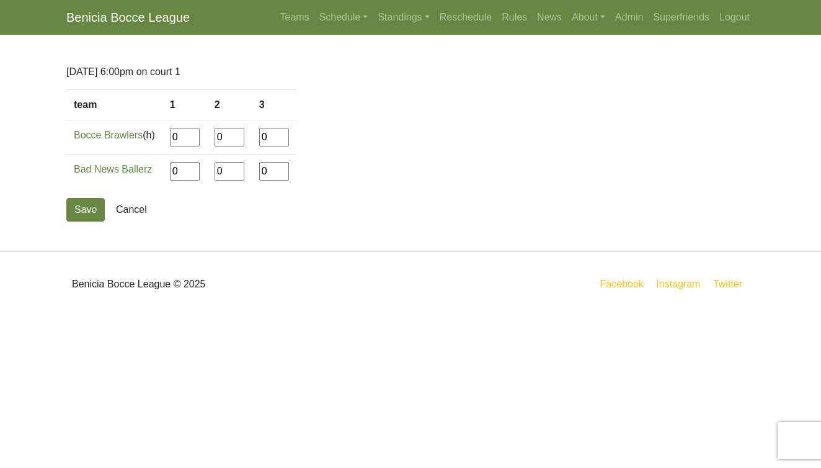
drag, startPoint x: 189, startPoint y: 140, endPoint x: 152, endPoint y: 140, distance: 36.6
click at [152, 140] on tr "Bocce Brawlers (h) 0 0 0" at bounding box center [181, 137] width 230 height 34
type input"] "12"
type input"] "14"
type input"] "1"
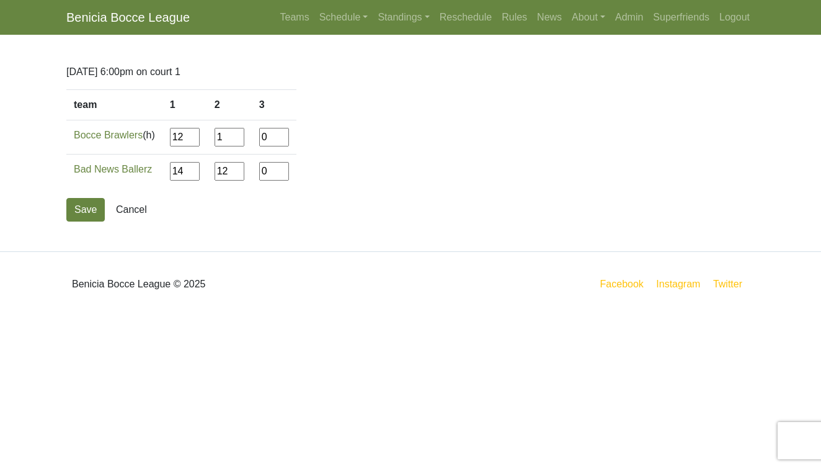
type input"] "12"
type input"] "14"
type input"] "9"
click at [82, 201] on button "Save" at bounding box center [85, 210] width 38 height 24
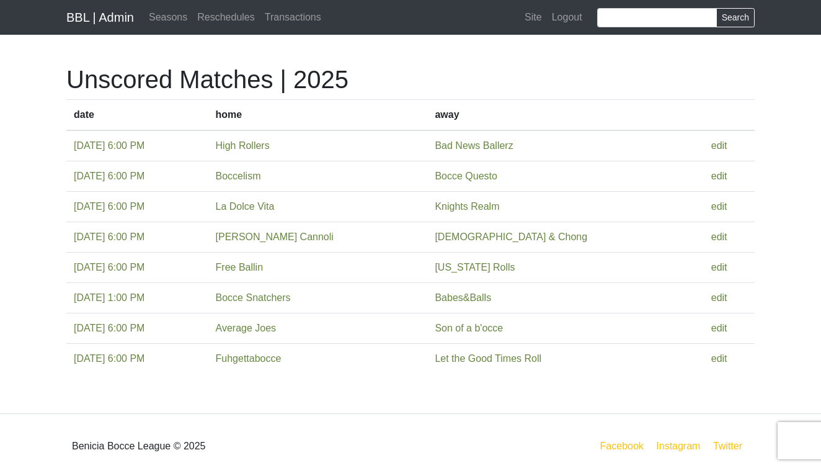
scroll to position [11, 0]
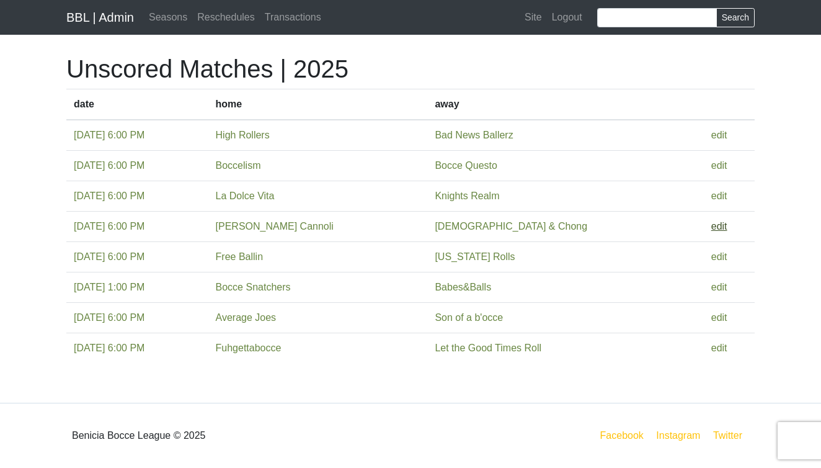
click at [711, 224] on link "edit" at bounding box center [719, 226] width 16 height 11
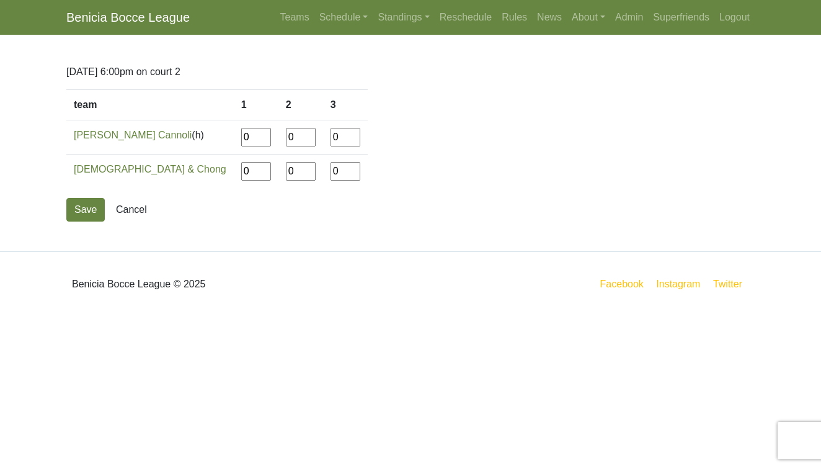
drag, startPoint x: 189, startPoint y: 137, endPoint x: 142, endPoint y: 137, distance: 47.1
click at [142, 137] on tr "Rolli Cannoli (h) 0 0 0" at bounding box center [216, 137] width 301 height 34
type input"] "12"
type input"] "13"
type input"] "11"
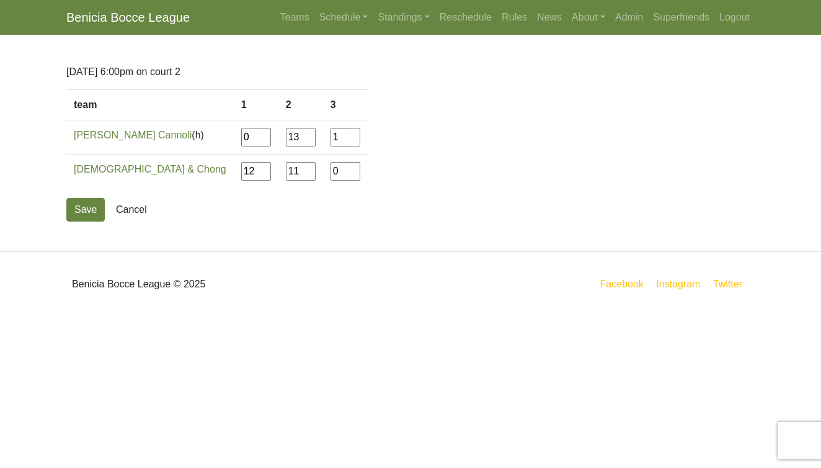
type input"] "1"
type input"] "12"
click at [88, 202] on button "Save" at bounding box center [85, 210] width 38 height 24
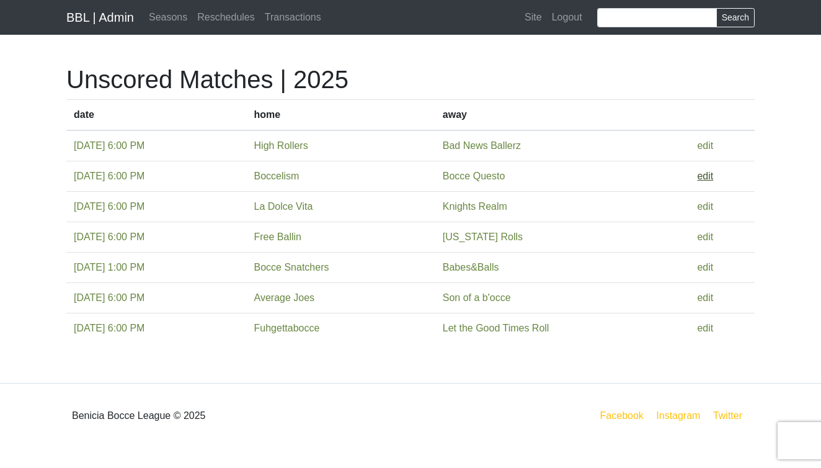
click at [713, 176] on link "edit" at bounding box center [705, 176] width 16 height 11
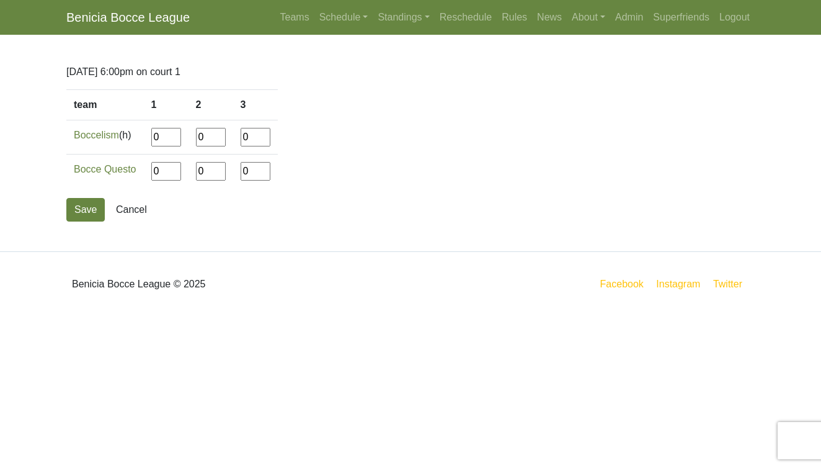
drag, startPoint x: 167, startPoint y: 136, endPoint x: 138, endPoint y: 135, distance: 28.6
click at [138, 135] on tr "Boccelism (h) 0 0 0" at bounding box center [171, 137] width 211 height 34
type input"] "12"
type input"] "3"
type input"] "7"
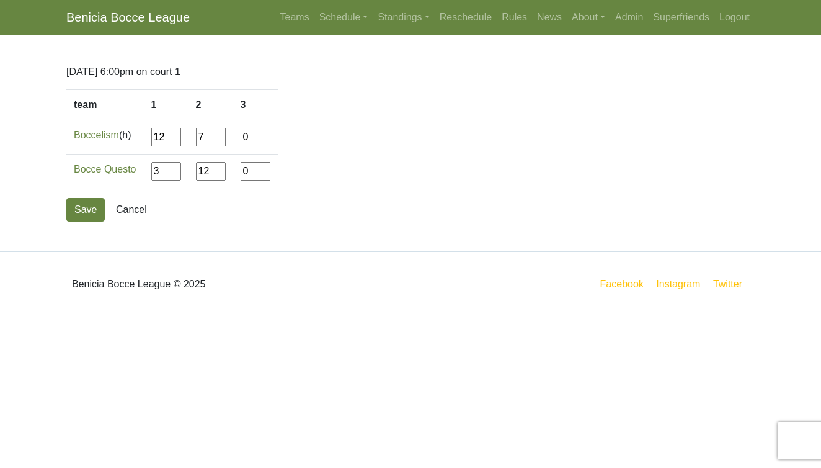
type input"] "12"
type input"] "4"
type input"] "14"
click at [87, 202] on button "Save" at bounding box center [85, 210] width 38 height 24
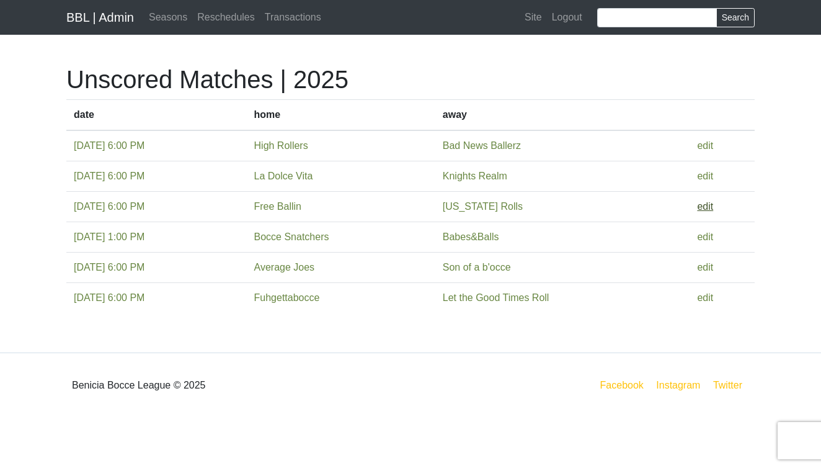
click at [713, 206] on link "edit" at bounding box center [705, 206] width 16 height 11
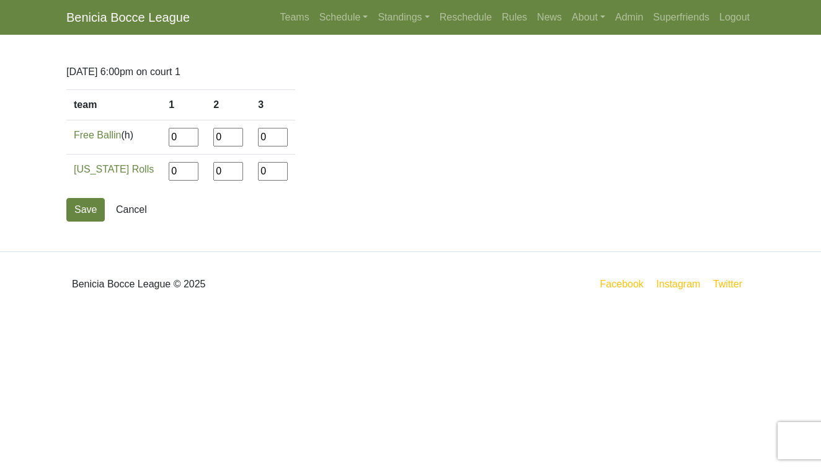
drag, startPoint x: 169, startPoint y: 138, endPoint x: 133, endPoint y: 138, distance: 36.6
click at [133, 138] on tr "Free Ballin (h) 0 0 0" at bounding box center [180, 137] width 229 height 34
type input"] "12"
type input"] "9"
type input"] "2"
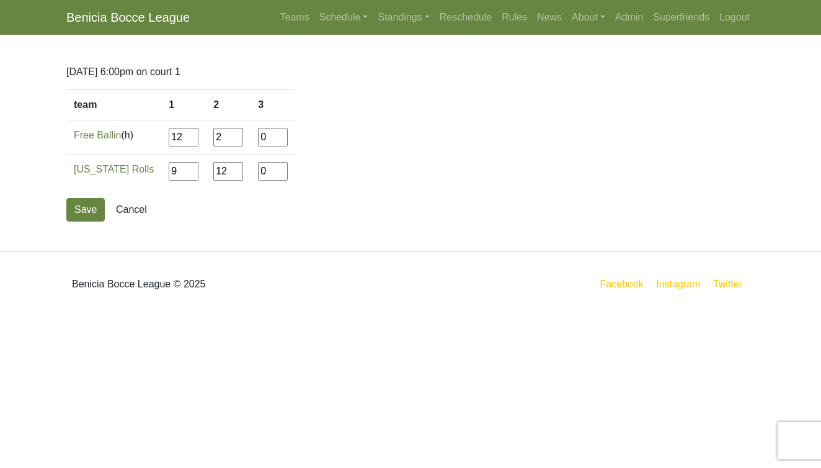
type input"] "12"
type input"] "1"
click at [96, 210] on button "Save" at bounding box center [85, 210] width 38 height 24
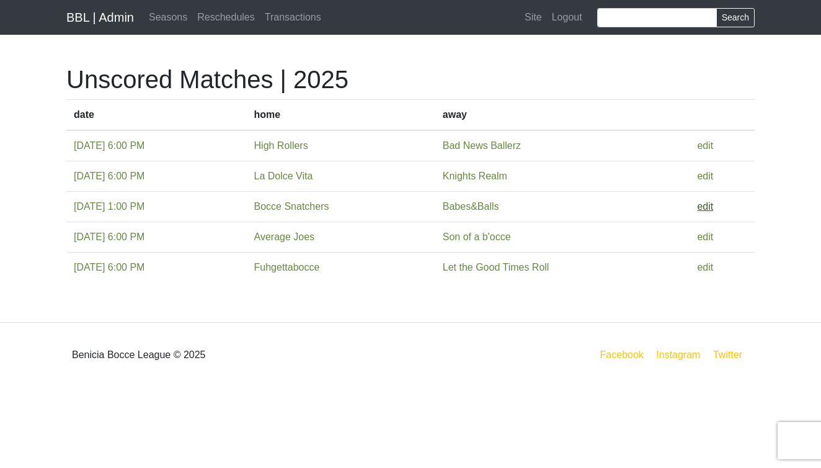
click at [713, 206] on link "edit" at bounding box center [705, 206] width 16 height 11
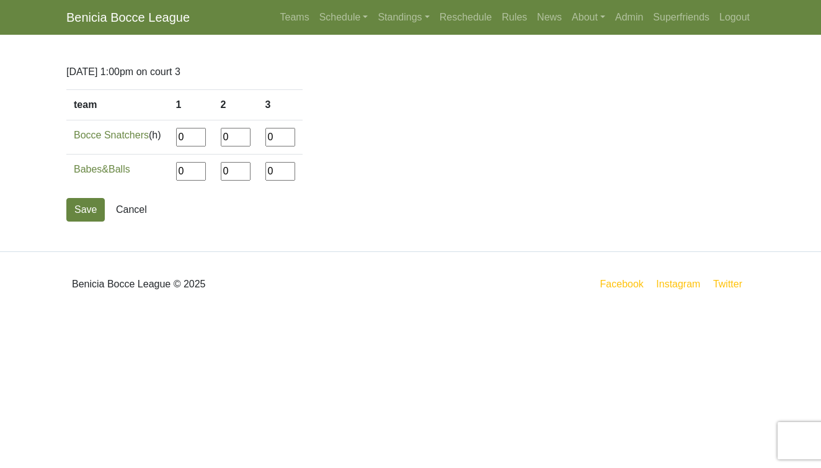
drag, startPoint x: 195, startPoint y: 138, endPoint x: 177, endPoint y: 135, distance: 18.2
click at [177, 135] on td "0" at bounding box center [191, 137] width 45 height 34
type input"] "12"
type input"] "4"
type input"] "3"
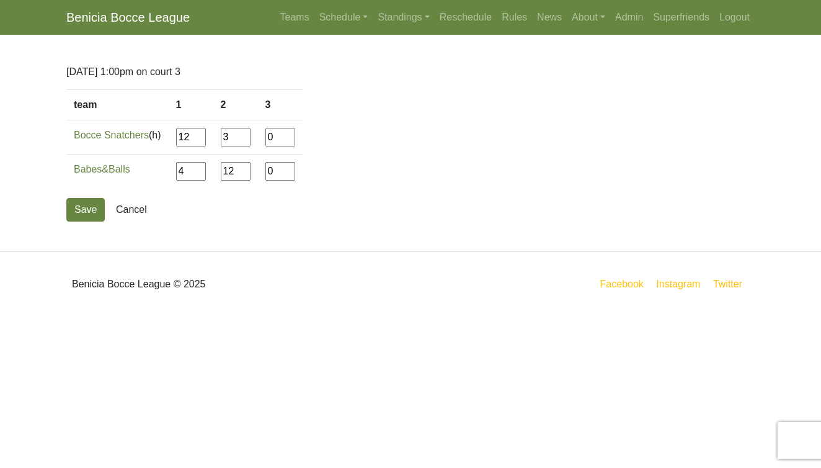
type input"] "12"
type input"] "1"
type input"] "12"
click at [81, 205] on button "Save" at bounding box center [85, 210] width 38 height 24
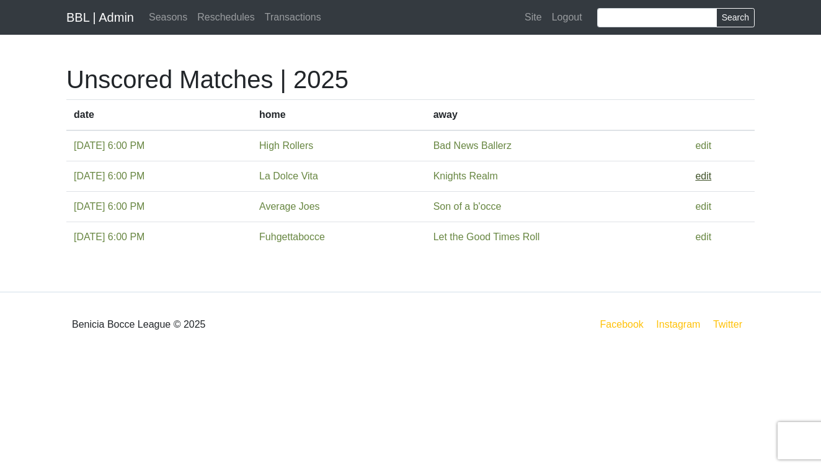
click at [711, 175] on link "edit" at bounding box center [703, 176] width 16 height 11
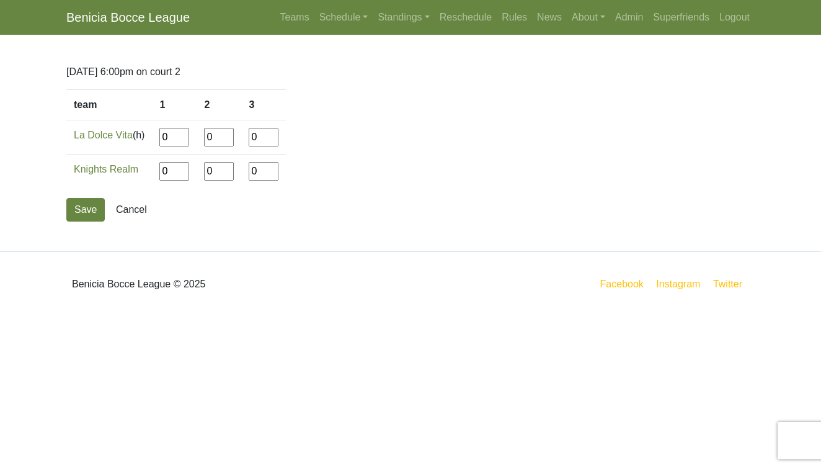
drag, startPoint x: 176, startPoint y: 139, endPoint x: 152, endPoint y: 139, distance: 24.2
click at [152, 139] on tr "La Dolce Vita (h) 0 0 0" at bounding box center [176, 137] width 220 height 34
type input"] "6"
type input"] "12"
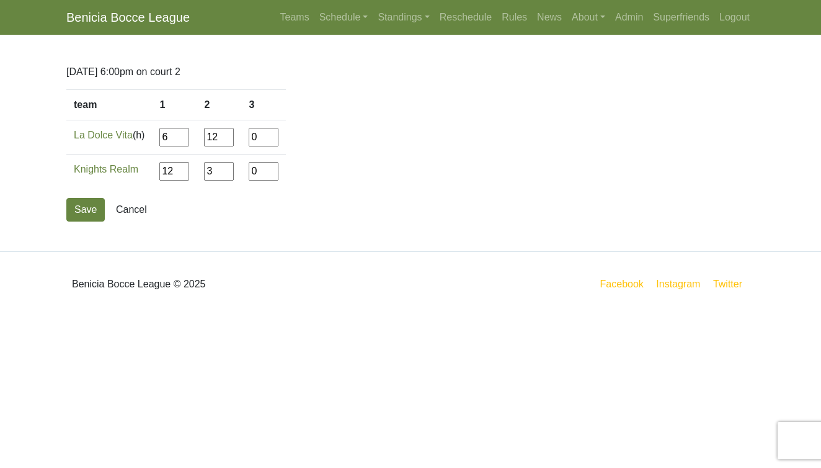
type input"] "3"
type input"] "13"
type input"] "11"
click at [87, 205] on button "Save" at bounding box center [85, 210] width 38 height 24
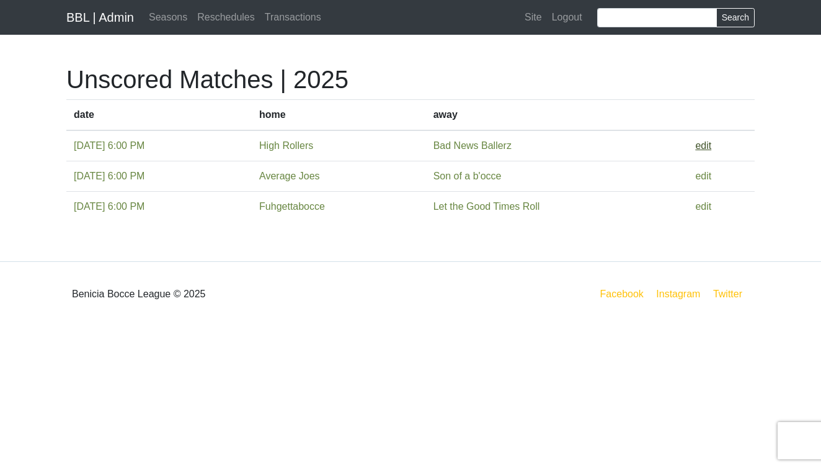
click at [711, 140] on link "edit" at bounding box center [703, 145] width 16 height 11
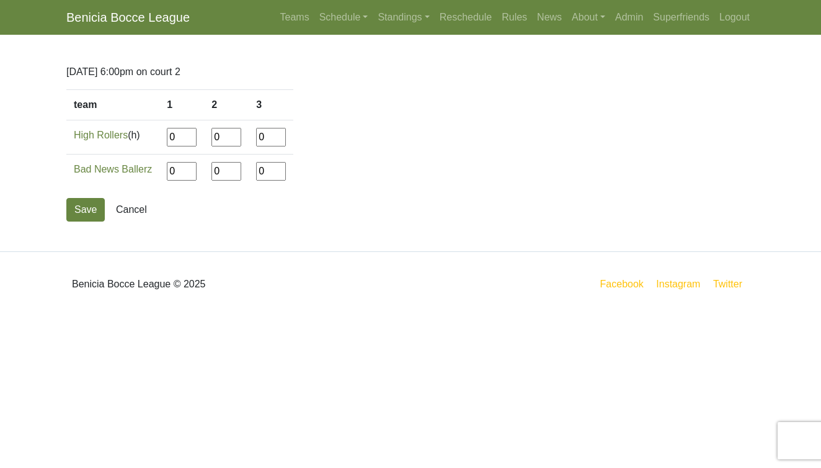
drag, startPoint x: 182, startPoint y: 139, endPoint x: 131, endPoint y: 139, distance: 51.5
click at [131, 139] on tr "High Rollers (h) 0 0 0" at bounding box center [179, 137] width 227 height 34
type input"] "13"
type input"] "11"
type input"] "10"
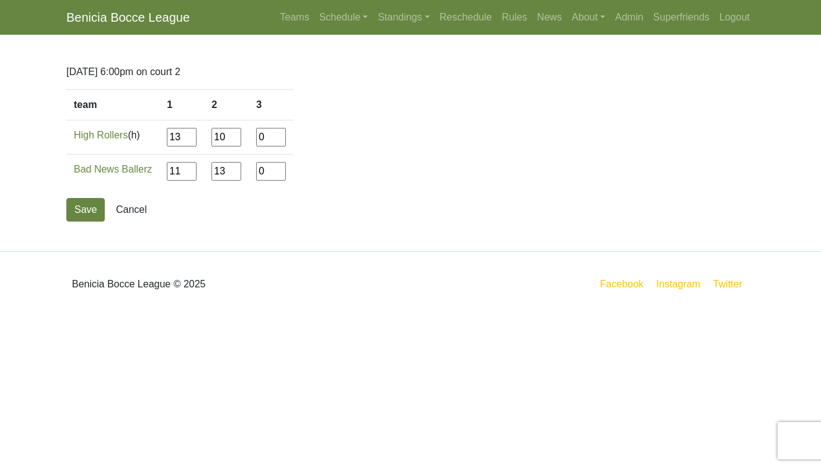
type input"] "13"
type input"] "9"
type input"] "12"
click at [78, 209] on button "Save" at bounding box center [85, 210] width 38 height 24
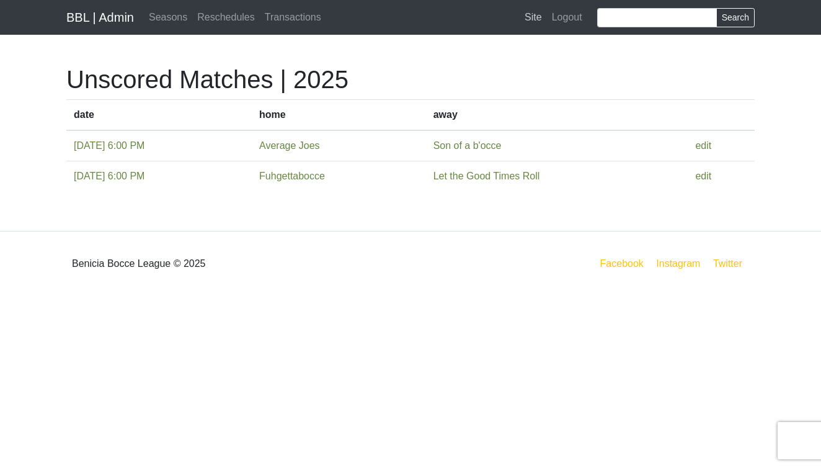
click at [531, 17] on link "Site" at bounding box center [533, 17] width 27 height 25
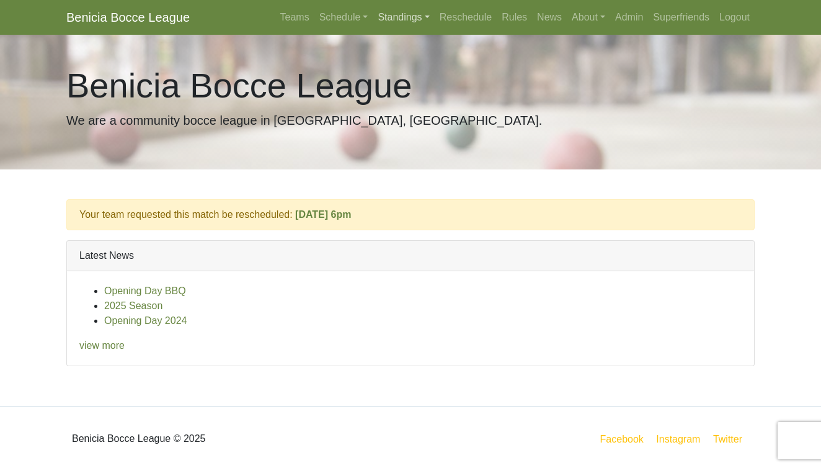
click at [384, 15] on link "Standings" at bounding box center [403, 17] width 61 height 25
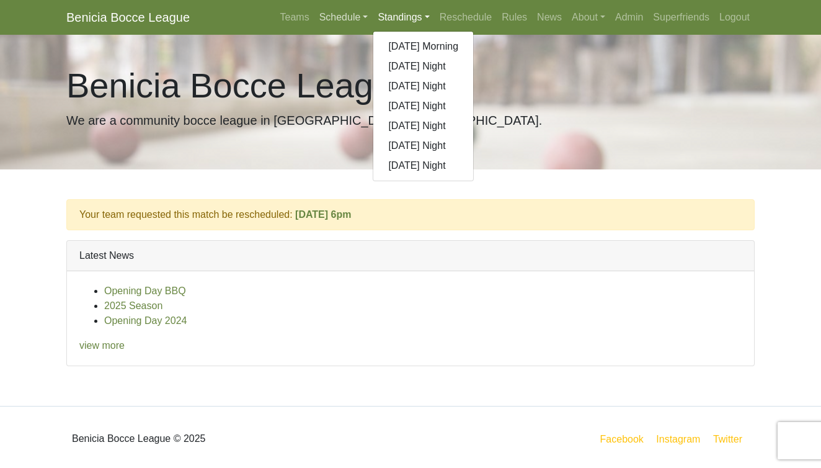
click at [319, 16] on link "Schedule" at bounding box center [343, 17] width 59 height 25
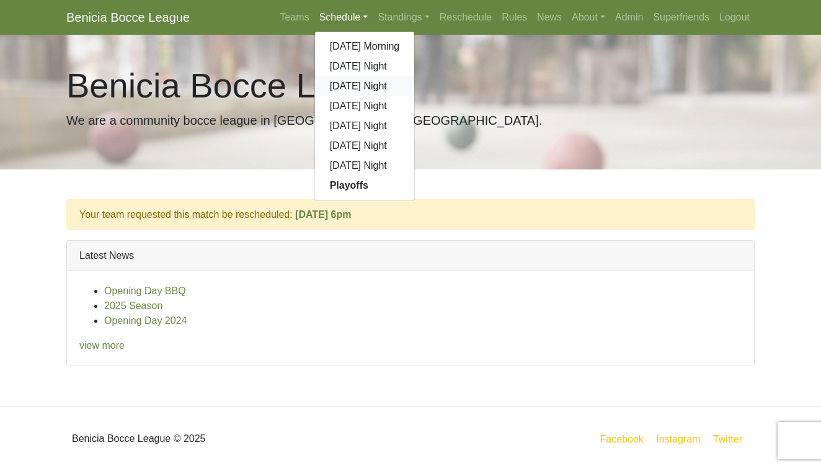
click at [327, 91] on link "Monday Night" at bounding box center [365, 86] width 100 height 20
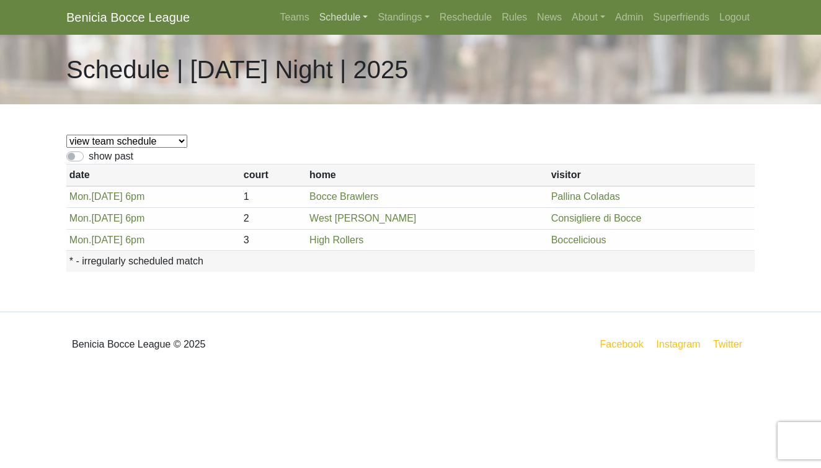
click at [334, 20] on link "Schedule" at bounding box center [343, 17] width 59 height 25
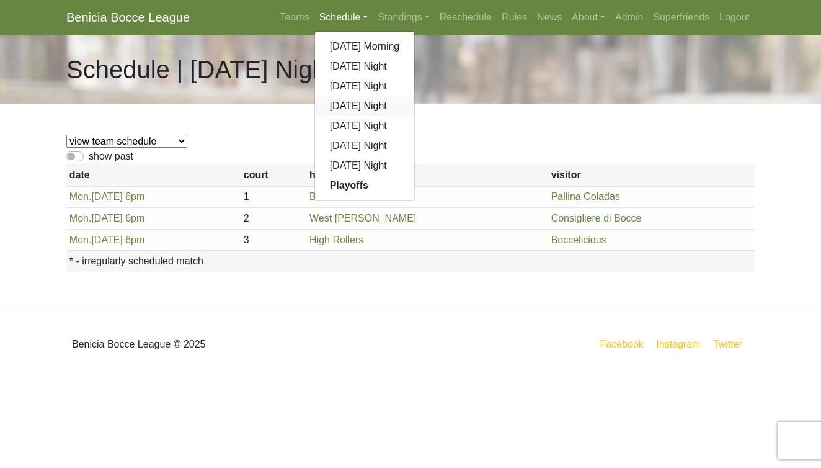
click at [340, 104] on link "Tuesday Night" at bounding box center [365, 106] width 100 height 20
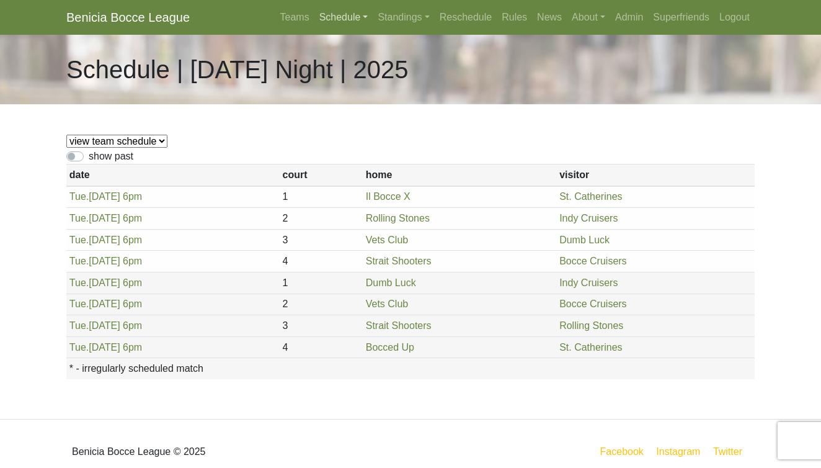
click at [342, 12] on link "Schedule" at bounding box center [343, 17] width 59 height 25
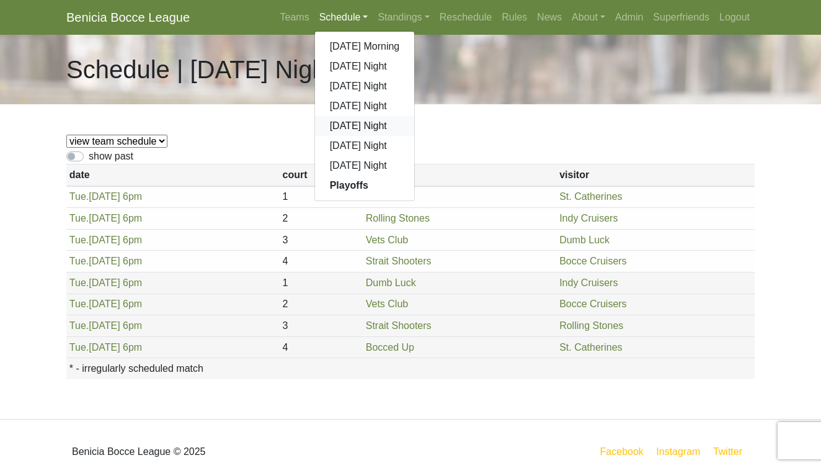
click at [352, 123] on link "[DATE] Night" at bounding box center [365, 126] width 100 height 20
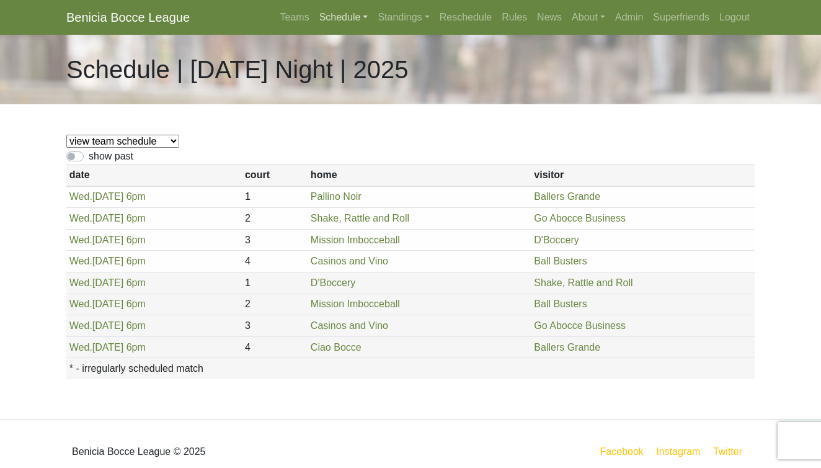
click at [330, 11] on link "Schedule" at bounding box center [343, 17] width 59 height 25
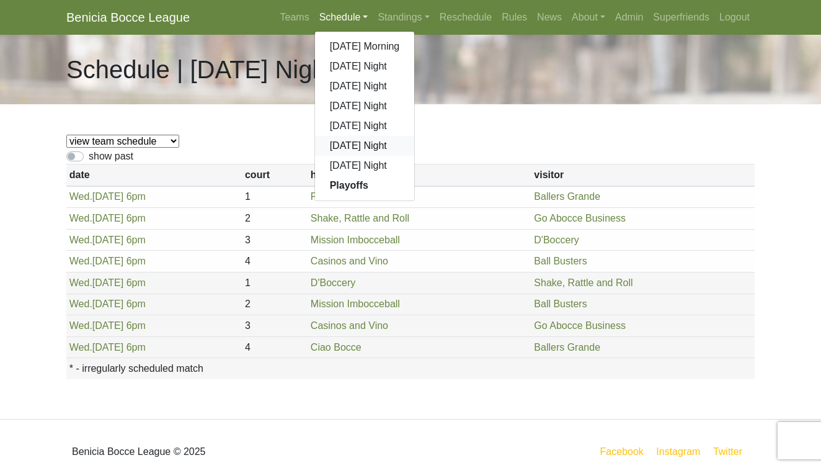
click at [334, 145] on link "[DATE] Night" at bounding box center [365, 146] width 100 height 20
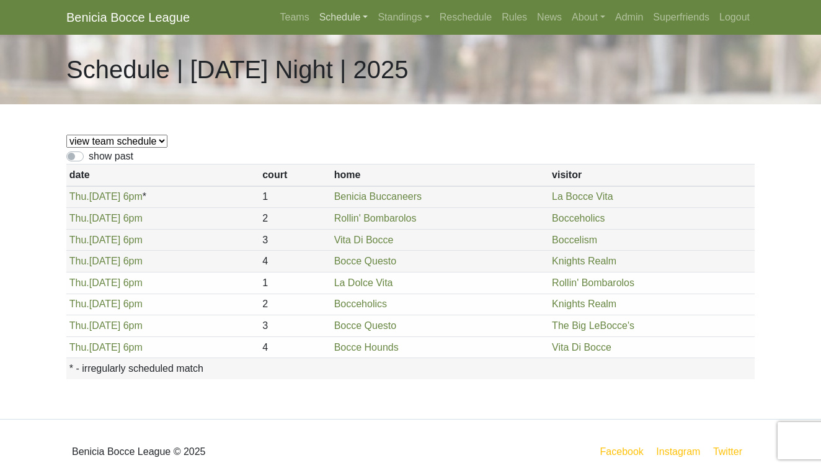
click at [316, 19] on link "Schedule" at bounding box center [343, 17] width 59 height 25
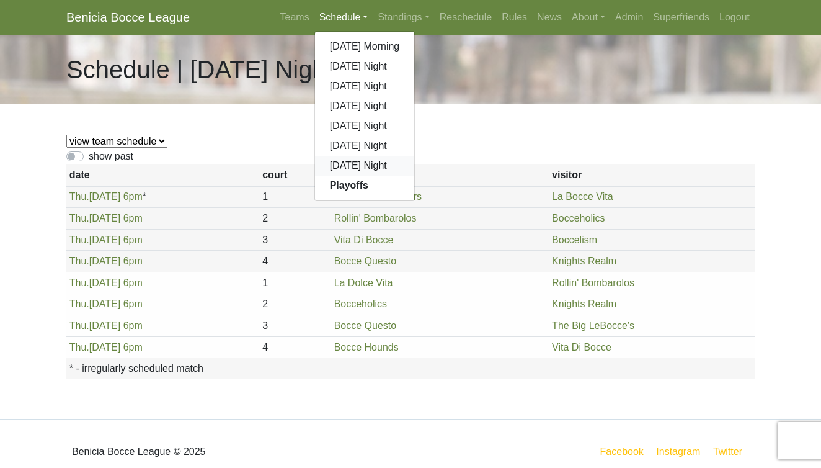
click at [333, 164] on link "[DATE] Night" at bounding box center [365, 166] width 100 height 20
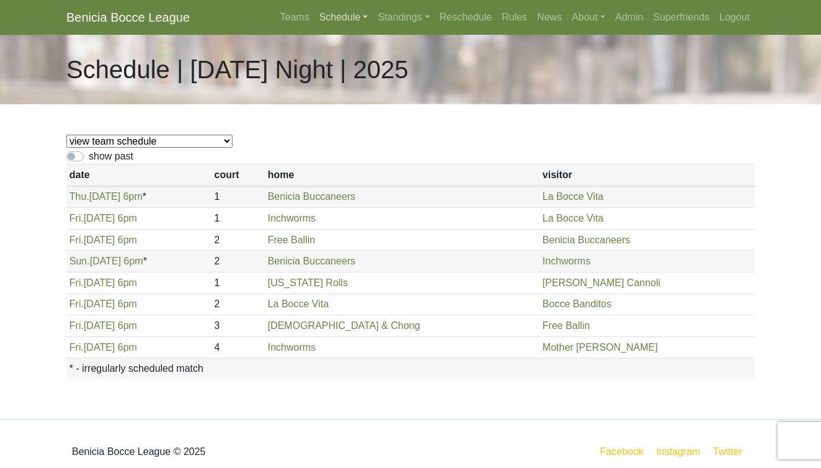
click at [314, 17] on link "Schedule" at bounding box center [343, 17] width 59 height 25
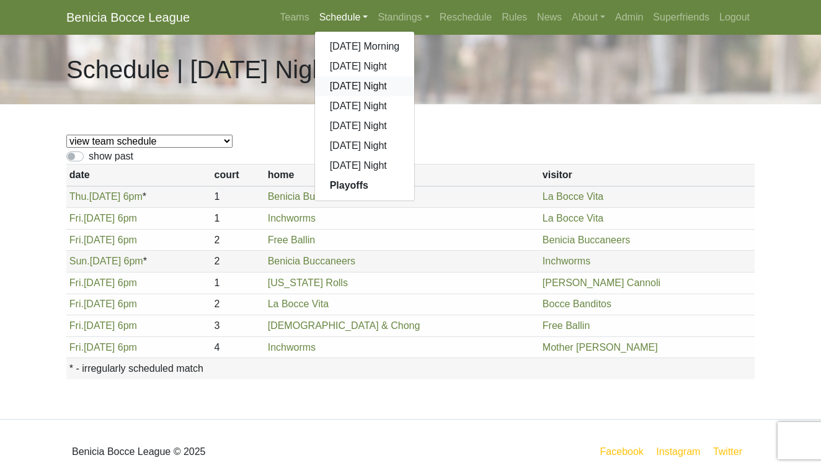
click at [339, 88] on link "[DATE] Night" at bounding box center [365, 86] width 100 height 20
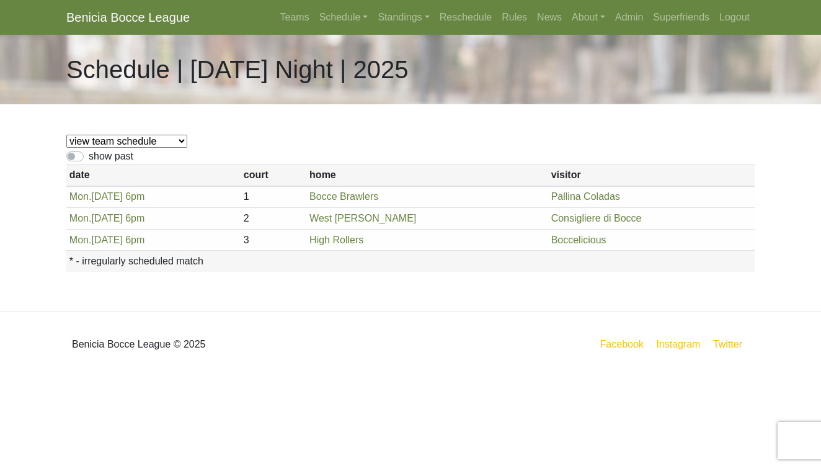
click at [89, 156] on label "show past" at bounding box center [111, 156] width 45 height 15
click at [89, 156] on input "show past" at bounding box center [93, 153] width 8 height 8
checkbox input "true"
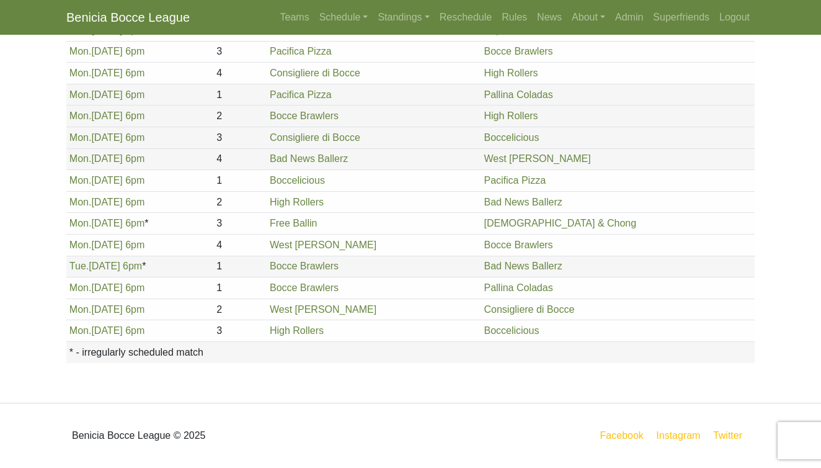
scroll to position [1303, 0]
click at [107, 178] on link "Mon. 8/18, 6pm" at bounding box center [107, 180] width 76 height 11
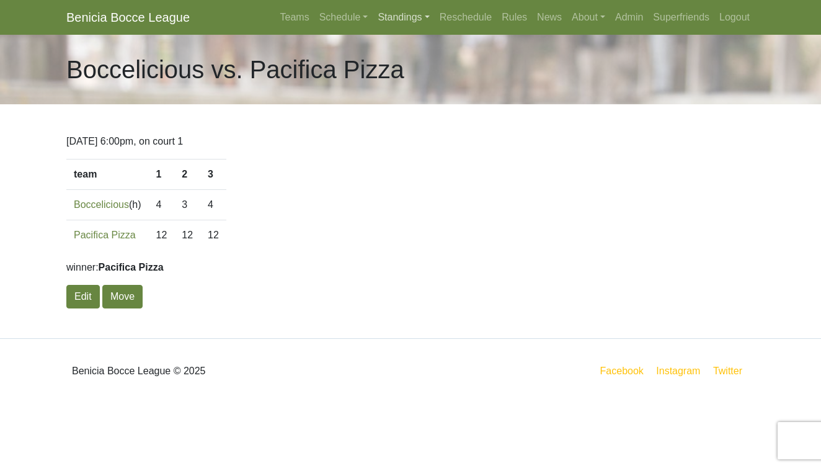
click at [382, 16] on link "Standings" at bounding box center [403, 17] width 61 height 25
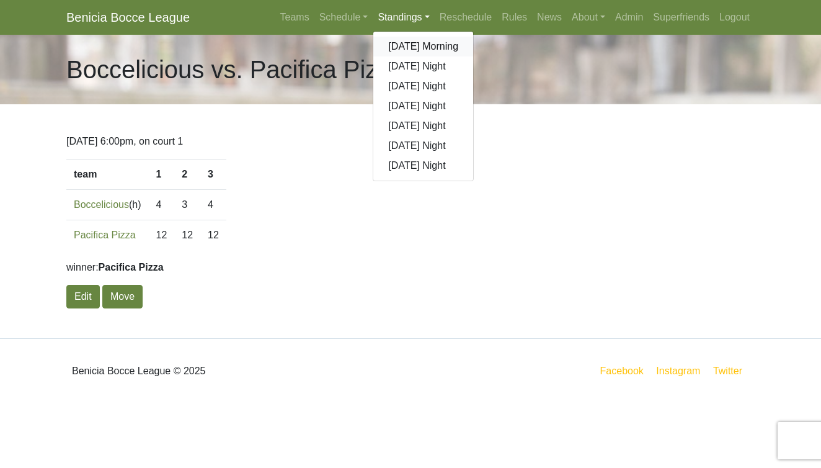
click at [391, 45] on link "[DATE] Morning" at bounding box center [423, 47] width 100 height 20
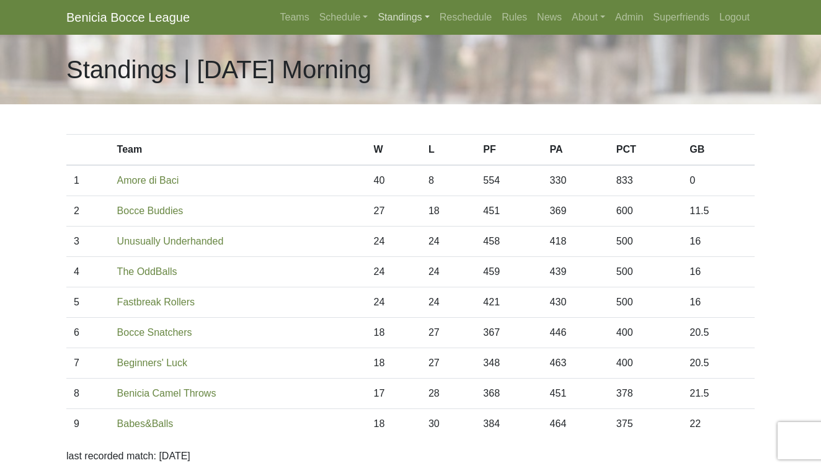
click at [389, 16] on link "Standings" at bounding box center [403, 17] width 61 height 25
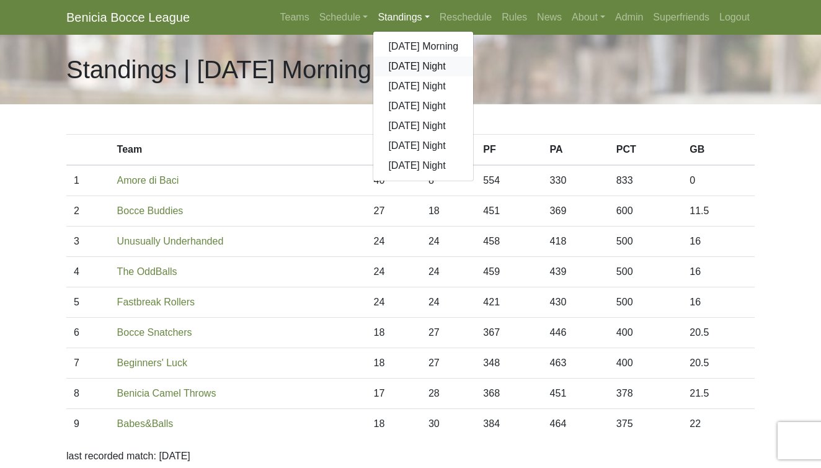
click at [399, 66] on link "[DATE] Night" at bounding box center [423, 66] width 100 height 20
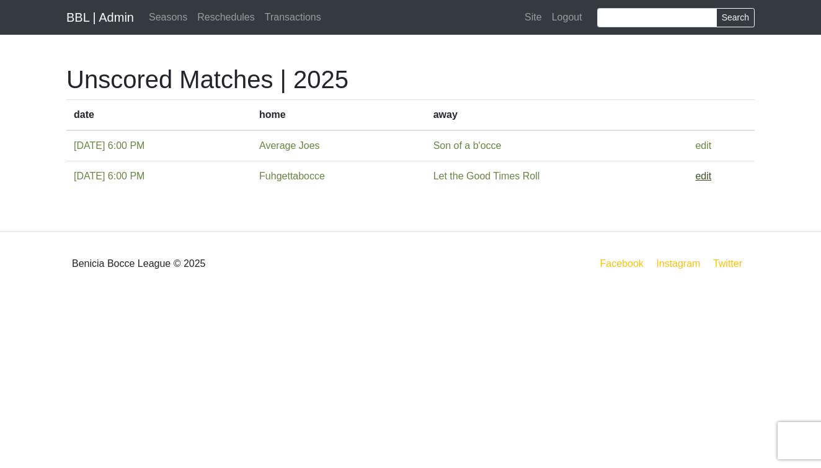
click at [711, 172] on link "edit" at bounding box center [703, 176] width 16 height 11
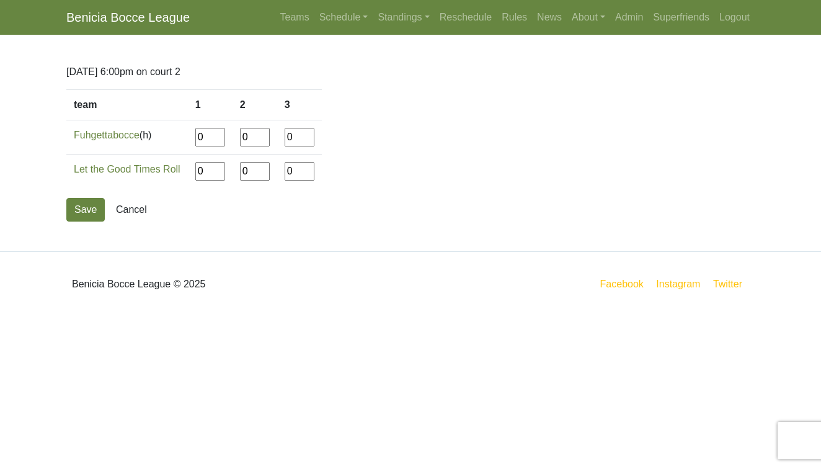
drag, startPoint x: 209, startPoint y: 138, endPoint x: 180, endPoint y: 137, distance: 29.2
click at [180, 137] on tr "Fuhgettabocce (h) 0 0 0" at bounding box center [193, 137] width 255 height 34
type input"] "10"
type input"] "12"
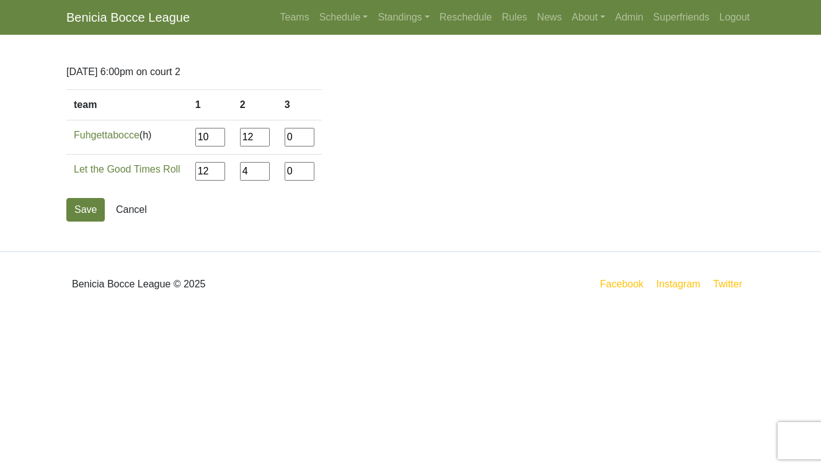
type input"] "4"
type input"] "12"
type input"] "8"
click at [94, 211] on button "Save" at bounding box center [85, 210] width 38 height 24
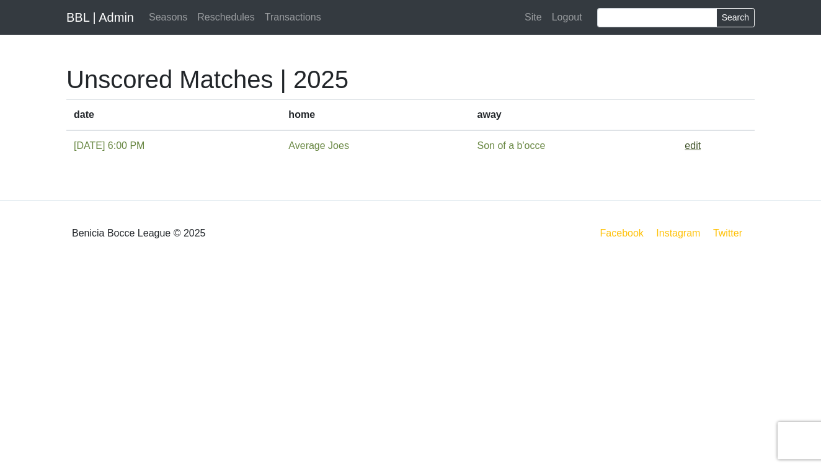
click at [701, 142] on link "edit" at bounding box center [693, 145] width 16 height 11
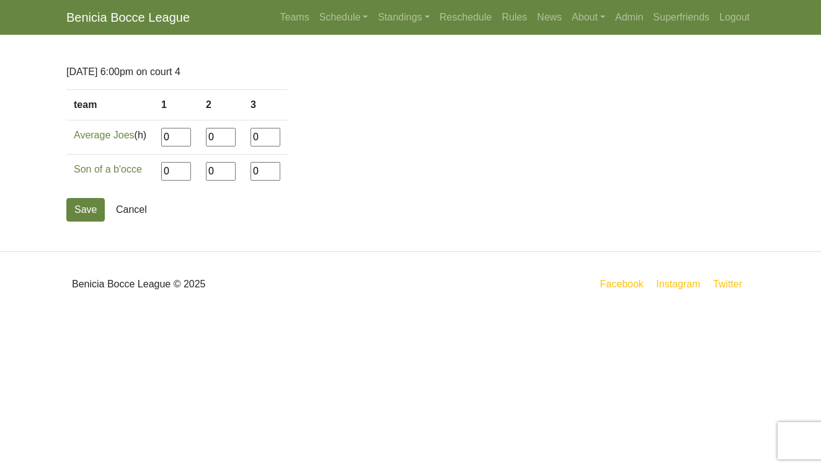
drag, startPoint x: 179, startPoint y: 136, endPoint x: 146, endPoint y: 136, distance: 33.5
click at [146, 136] on tr "Average Joes (h) 0 0 0" at bounding box center [176, 137] width 221 height 34
type input"] "15"
type input"] "13"
type input"] "3"
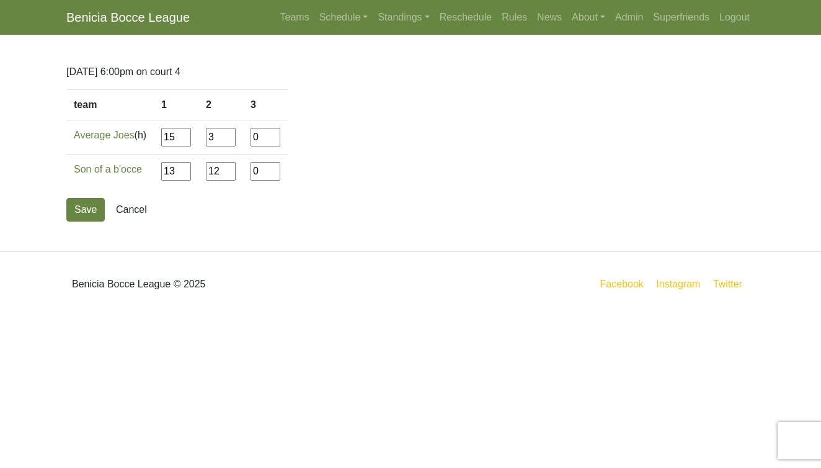
type input"] "12"
type input"] "6"
type input"] "12"
click at [78, 208] on button "Save" at bounding box center [85, 210] width 38 height 24
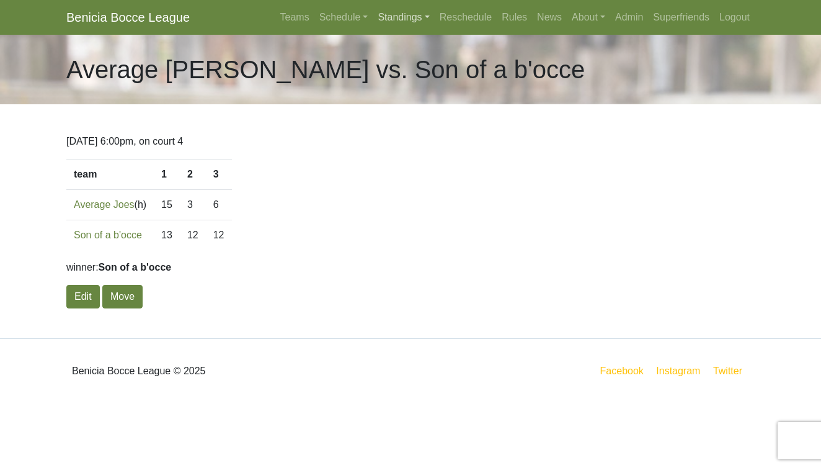
click at [384, 16] on link "Standings" at bounding box center [403, 17] width 61 height 25
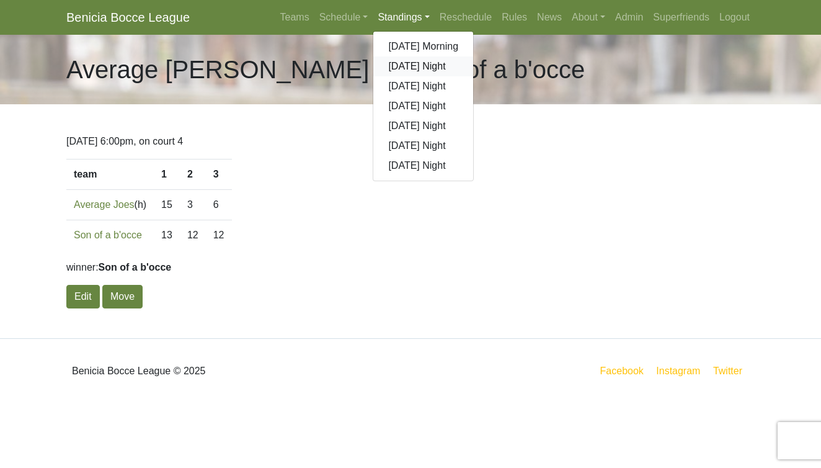
click at [392, 68] on link "[DATE] Night" at bounding box center [423, 66] width 100 height 20
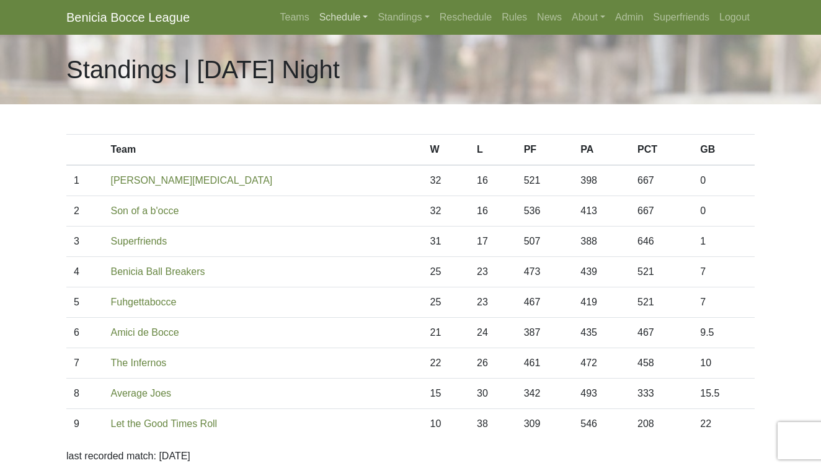
click at [322, 15] on link "Schedule" at bounding box center [343, 17] width 59 height 25
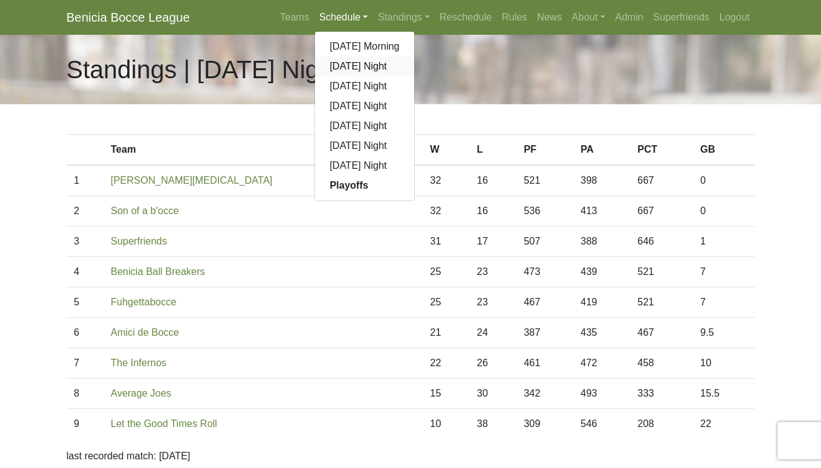
click at [331, 65] on link "[DATE] Night" at bounding box center [365, 66] width 100 height 20
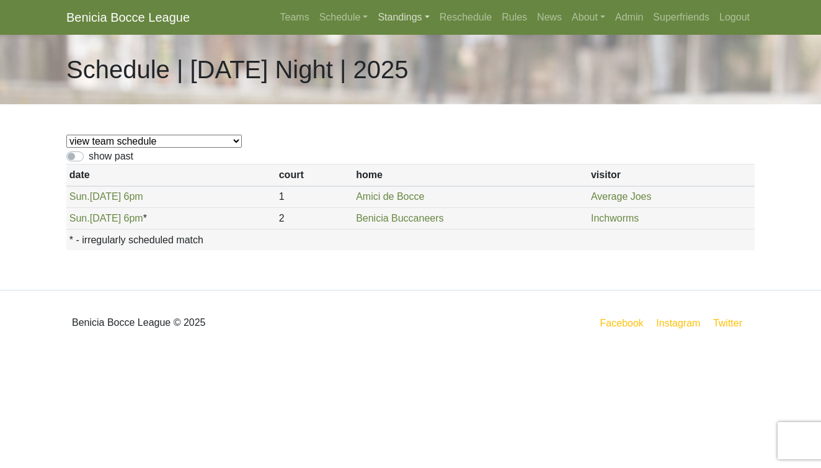
click at [394, 14] on link "Standings" at bounding box center [403, 17] width 61 height 25
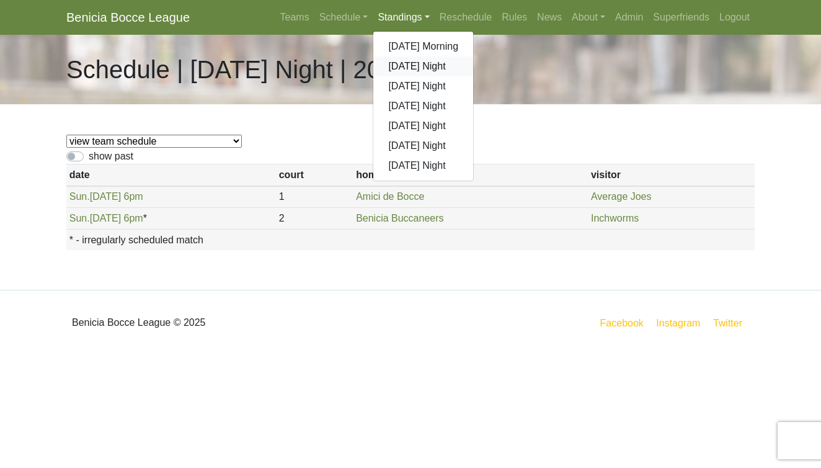
click at [403, 68] on link "[DATE] Night" at bounding box center [423, 66] width 100 height 20
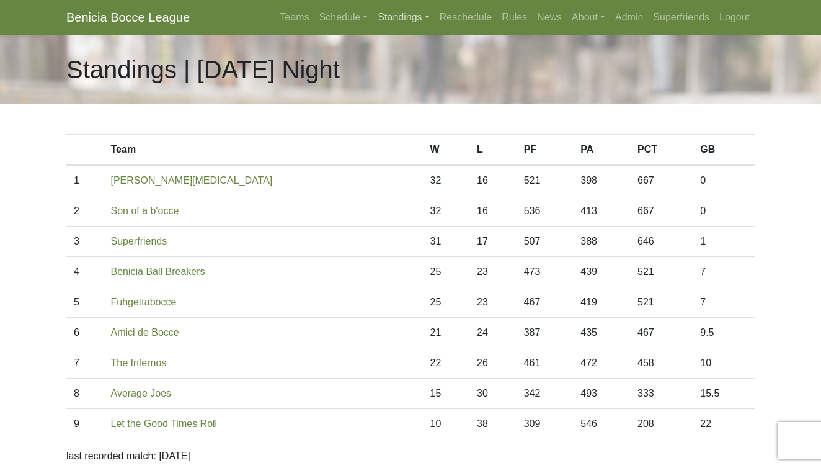
click at [380, 18] on link "Standings" at bounding box center [403, 17] width 61 height 25
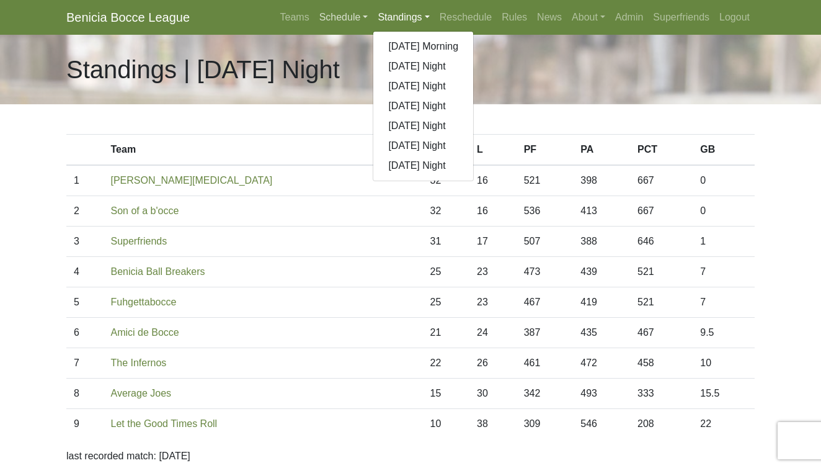
click at [321, 20] on link "Schedule" at bounding box center [343, 17] width 59 height 25
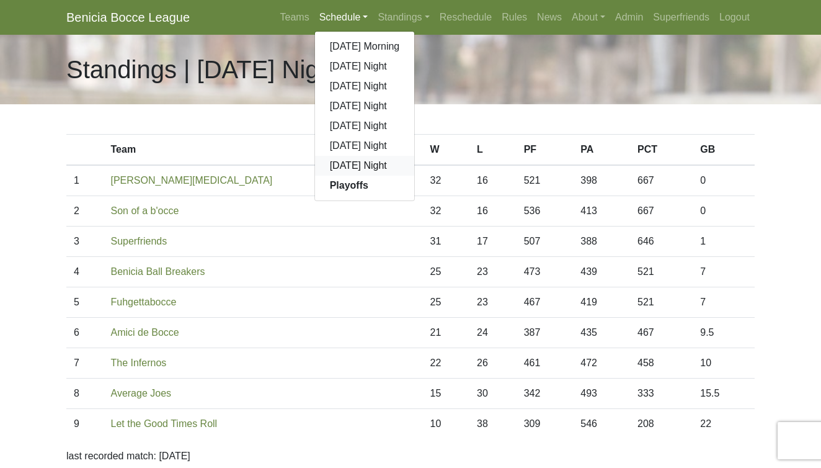
click at [325, 167] on link "[DATE] Night" at bounding box center [365, 166] width 100 height 20
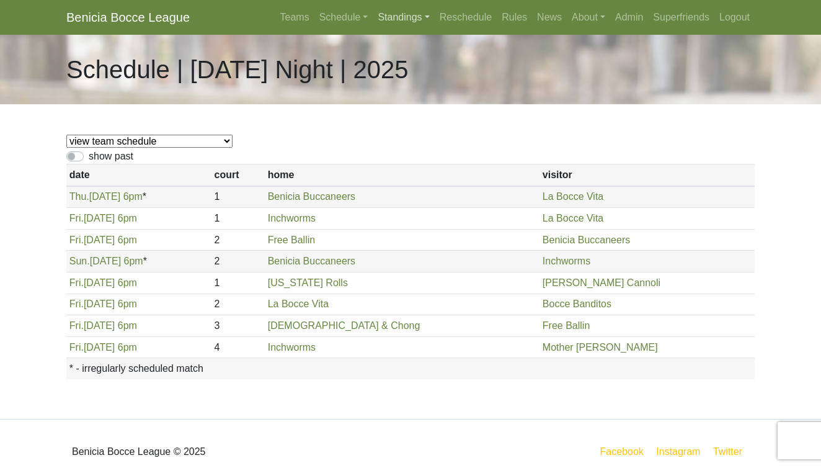
click at [380, 16] on link "Standings" at bounding box center [403, 17] width 61 height 25
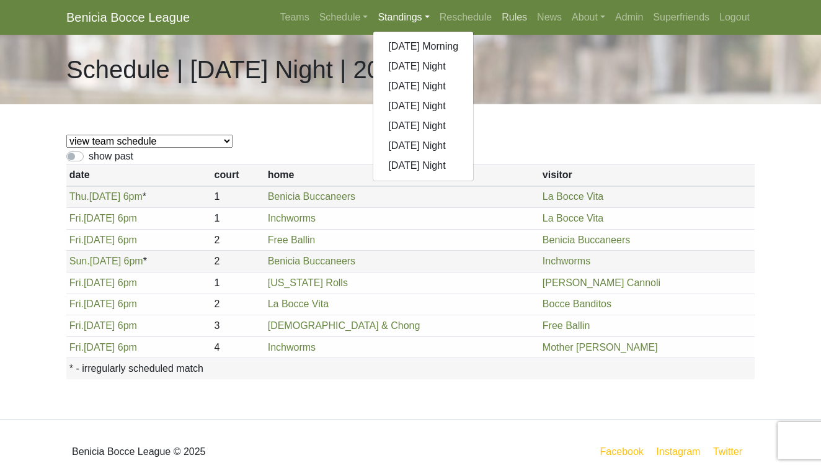
click at [507, 14] on link "Rules" at bounding box center [514, 17] width 35 height 25
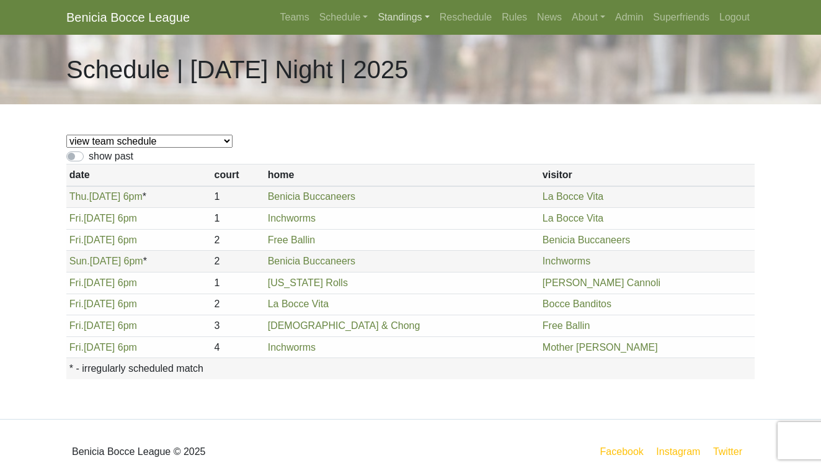
click at [389, 16] on link "Standings" at bounding box center [403, 17] width 61 height 25
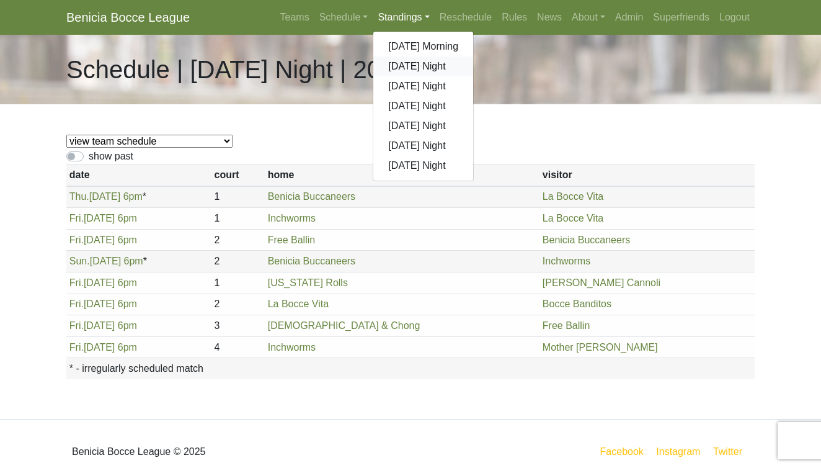
click at [396, 63] on link "[DATE] Night" at bounding box center [423, 66] width 100 height 20
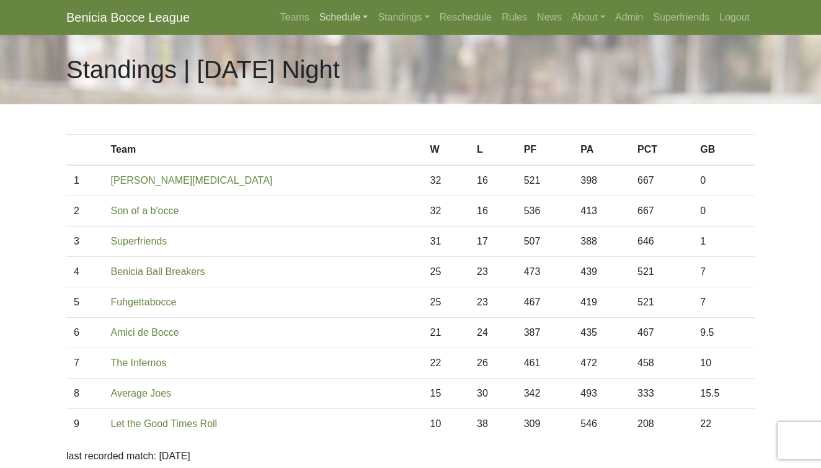
click at [329, 22] on link "Schedule" at bounding box center [343, 17] width 59 height 25
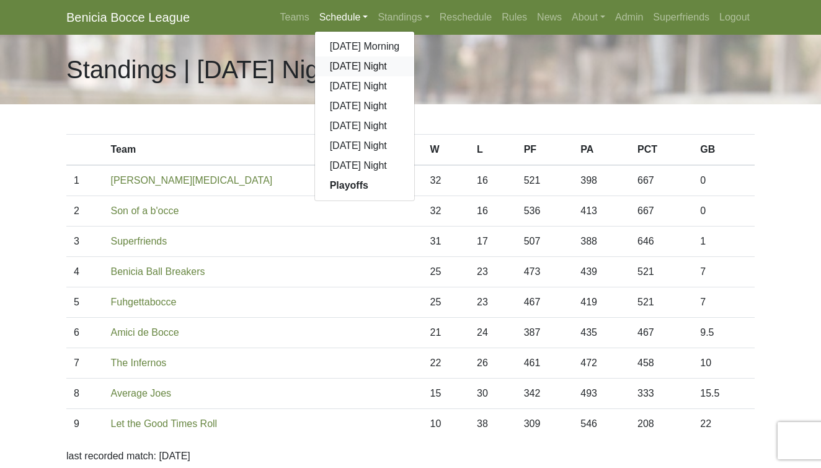
click at [329, 63] on link "[DATE] Night" at bounding box center [365, 66] width 100 height 20
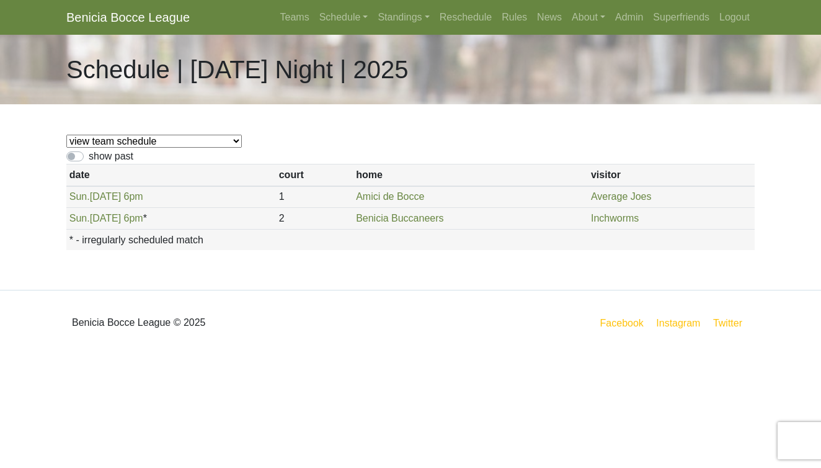
select select "1876"
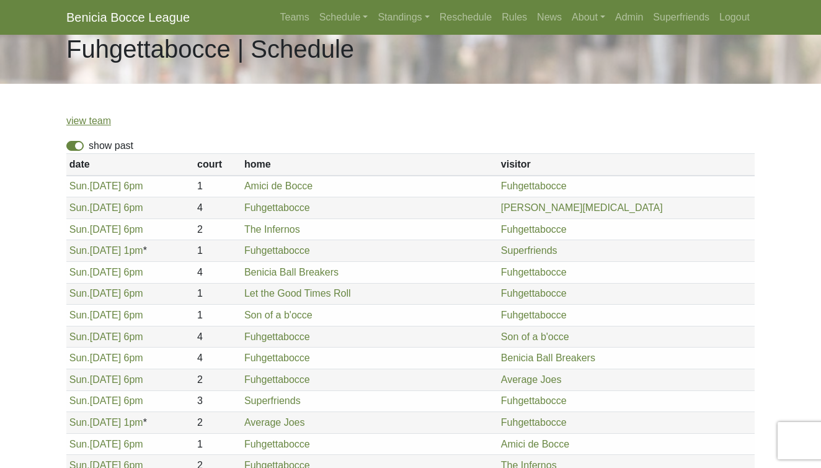
scroll to position [23, 0]
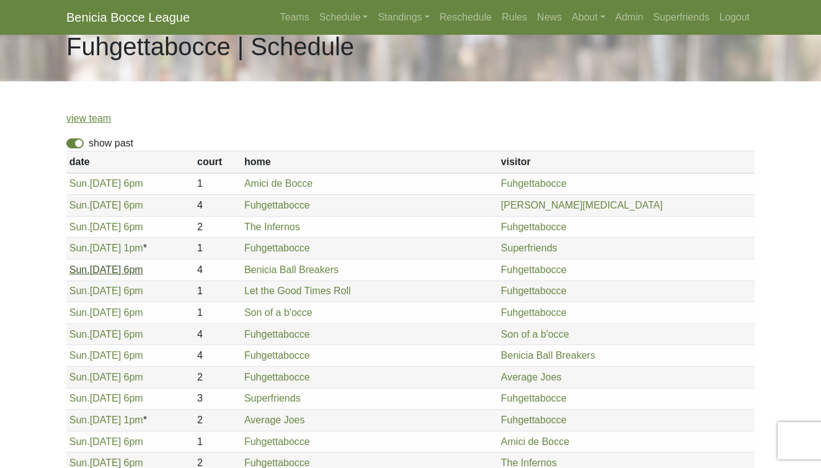
click at [115, 270] on link "Sun. 6/1, 6pm" at bounding box center [106, 269] width 74 height 11
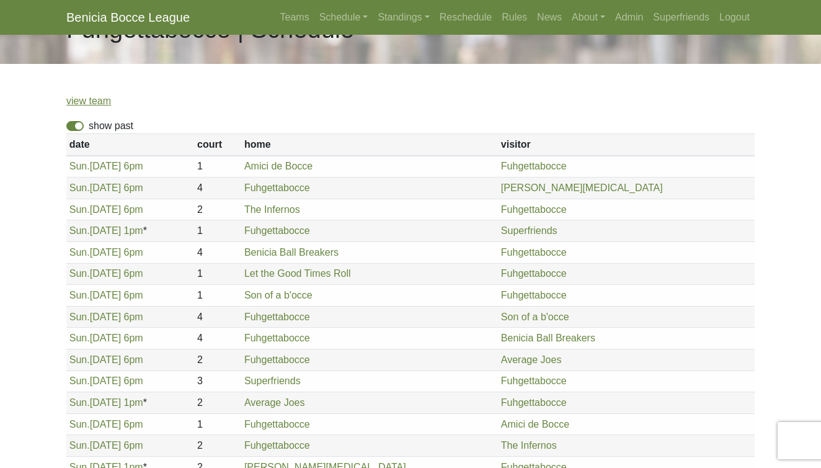
scroll to position [43, 0]
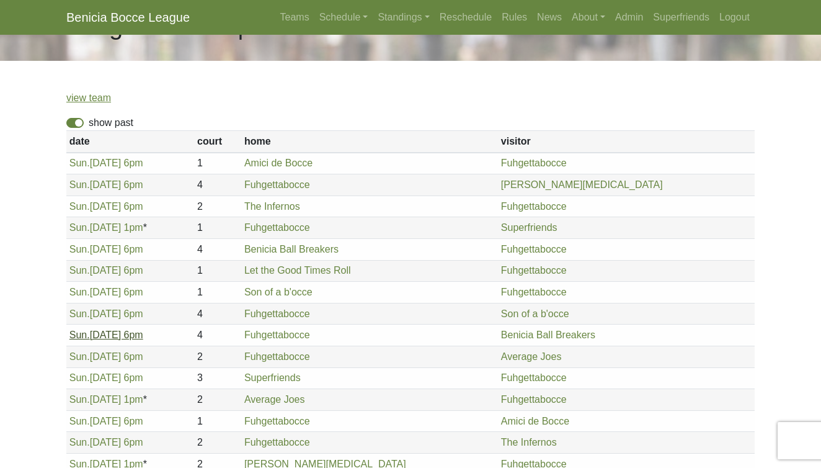
click at [104, 333] on link "Sun. 7/6, 6pm" at bounding box center [106, 334] width 74 height 11
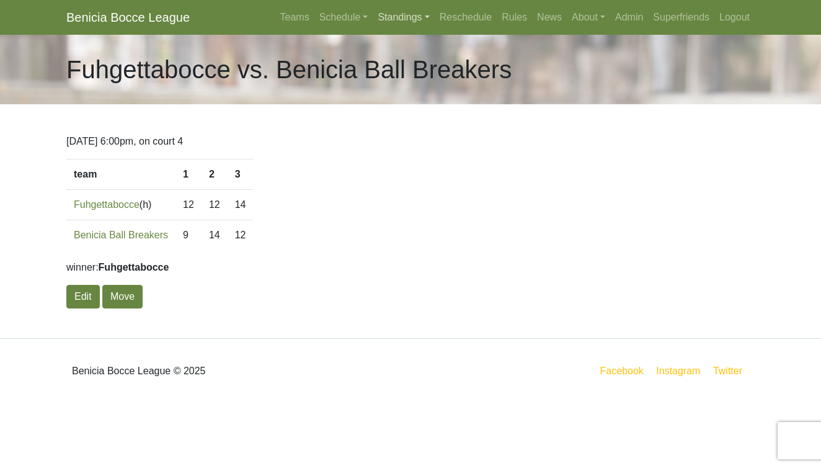
click at [394, 13] on link "Standings" at bounding box center [403, 17] width 61 height 25
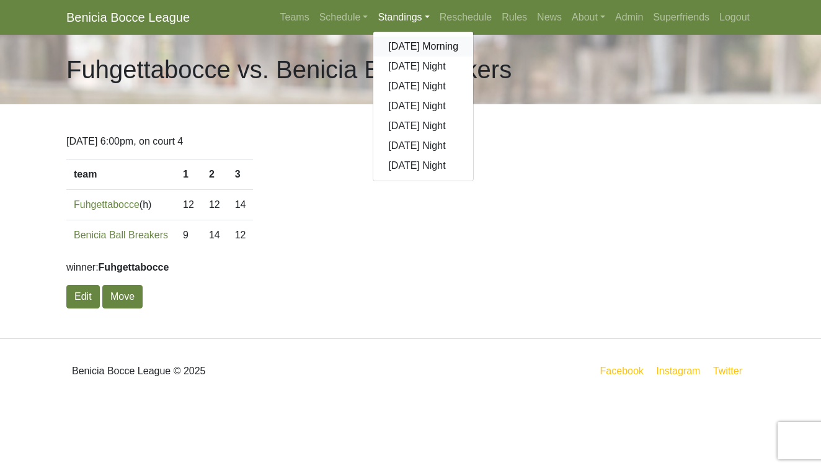
click at [394, 45] on link "[DATE] Morning" at bounding box center [423, 47] width 100 height 20
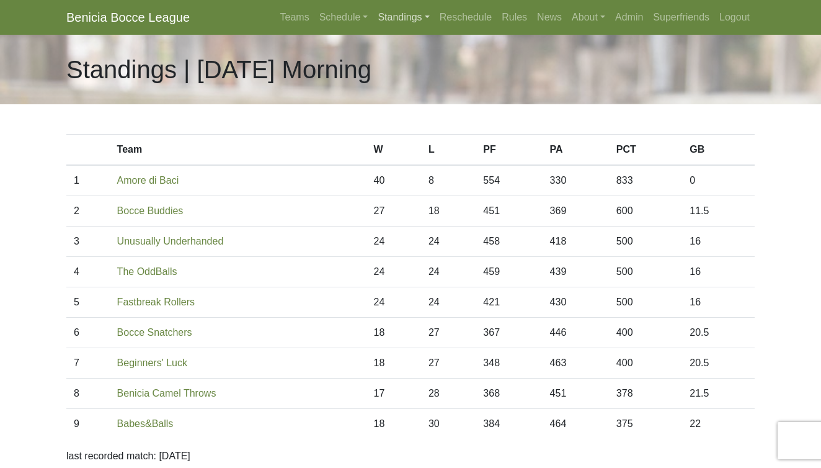
click at [386, 12] on link "Standings" at bounding box center [403, 17] width 61 height 25
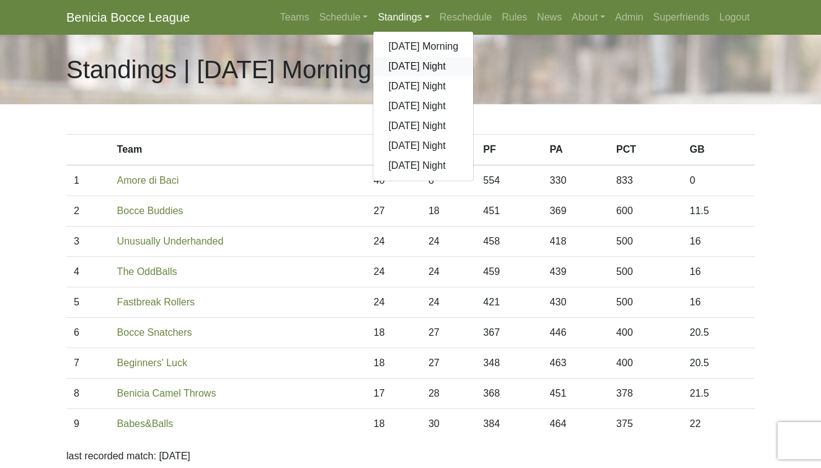
click at [391, 71] on link "[DATE] Night" at bounding box center [423, 66] width 100 height 20
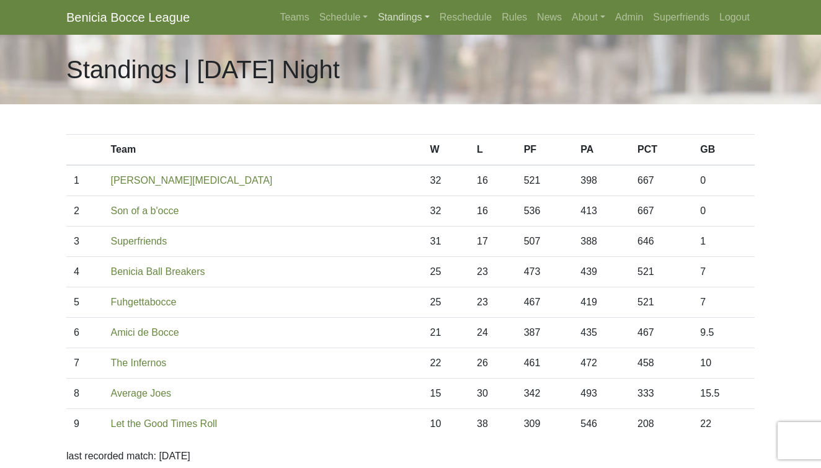
click at [380, 24] on link "Standings" at bounding box center [403, 17] width 61 height 25
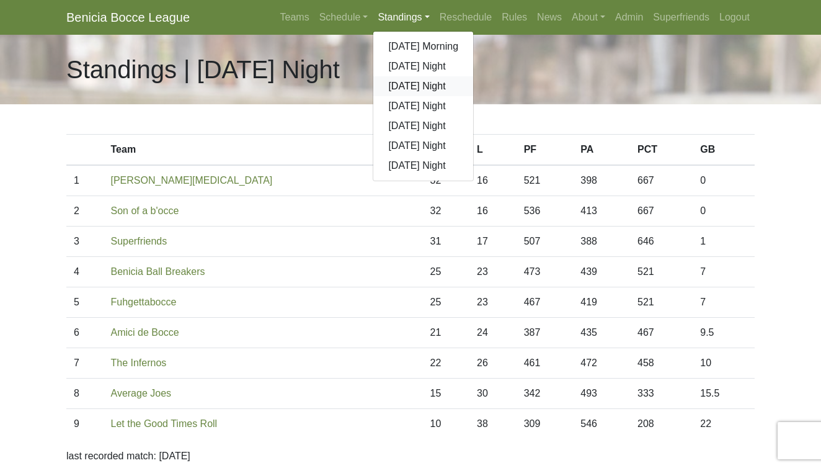
click at [386, 83] on link "[DATE] Night" at bounding box center [423, 86] width 100 height 20
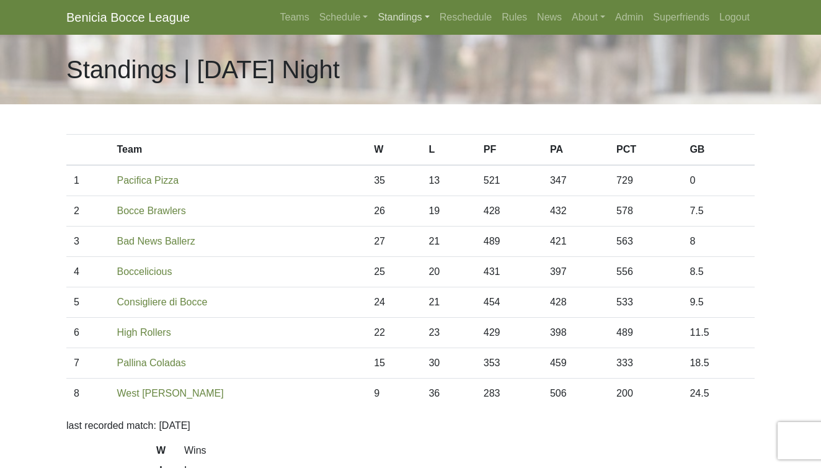
click at [377, 12] on link "Standings" at bounding box center [403, 17] width 61 height 25
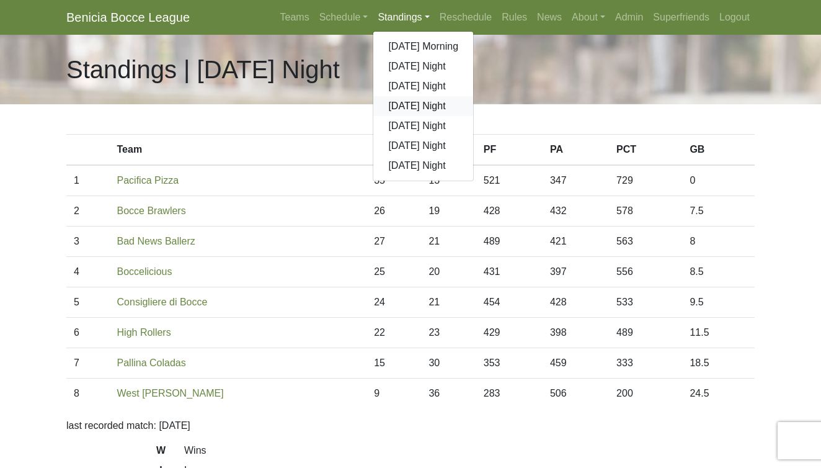
click at [385, 105] on link "[DATE] Night" at bounding box center [423, 106] width 100 height 20
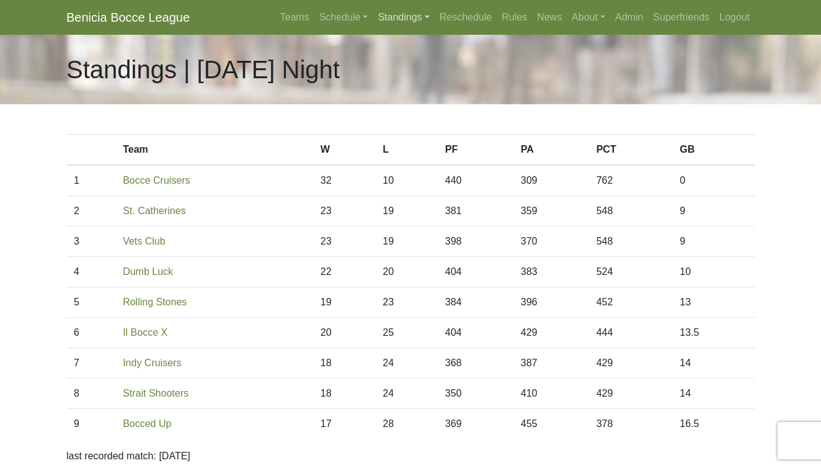
click at [387, 16] on link "Standings" at bounding box center [403, 17] width 61 height 25
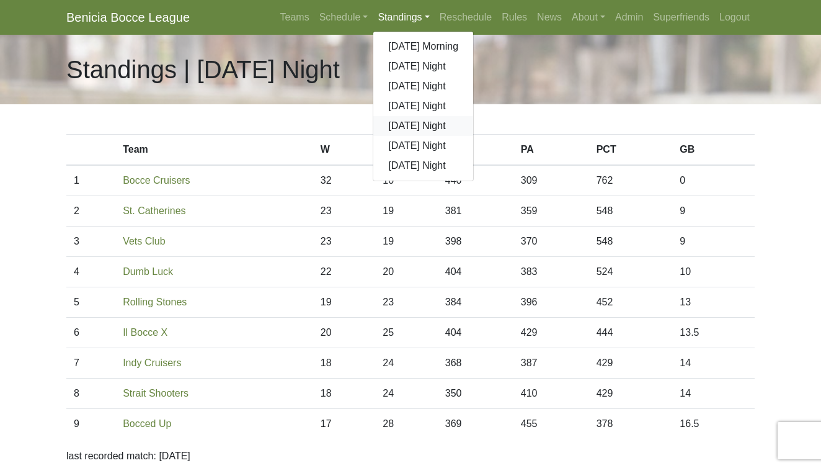
click at [404, 124] on link "[DATE] Night" at bounding box center [423, 126] width 100 height 20
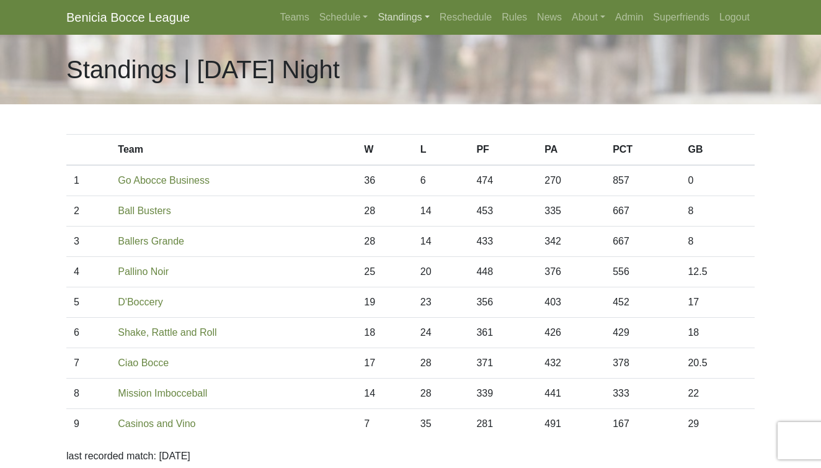
click at [388, 18] on link "Standings" at bounding box center [403, 17] width 61 height 25
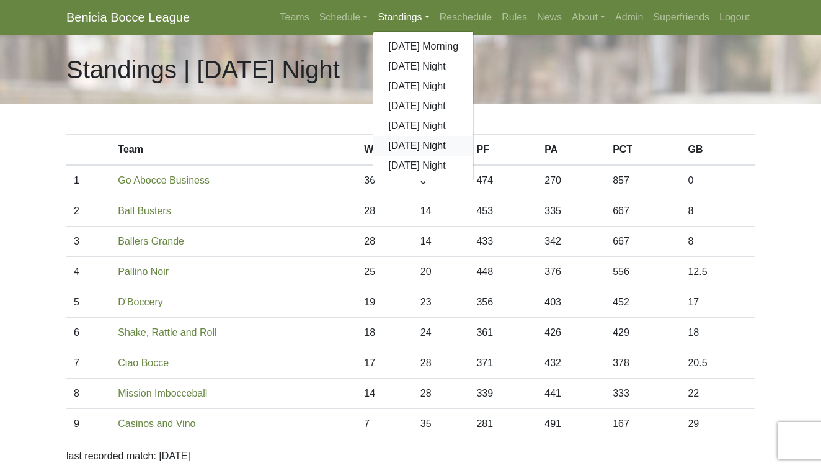
click at [408, 146] on link "[DATE] Night" at bounding box center [423, 146] width 100 height 20
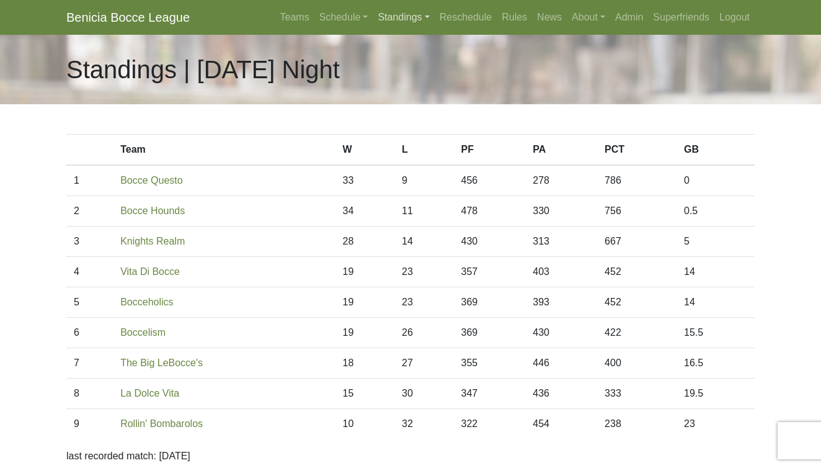
click at [373, 17] on link "Standings" at bounding box center [403, 17] width 61 height 25
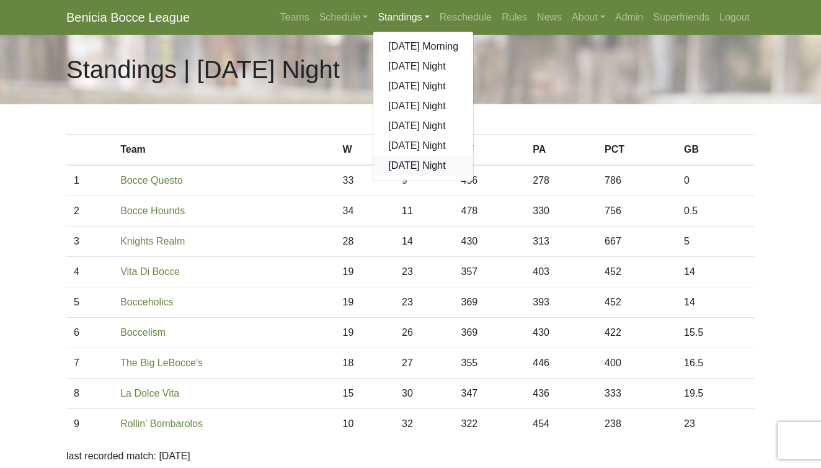
click at [393, 163] on link "[DATE] Night" at bounding box center [423, 166] width 100 height 20
